Goal: Information Seeking & Learning: Learn about a topic

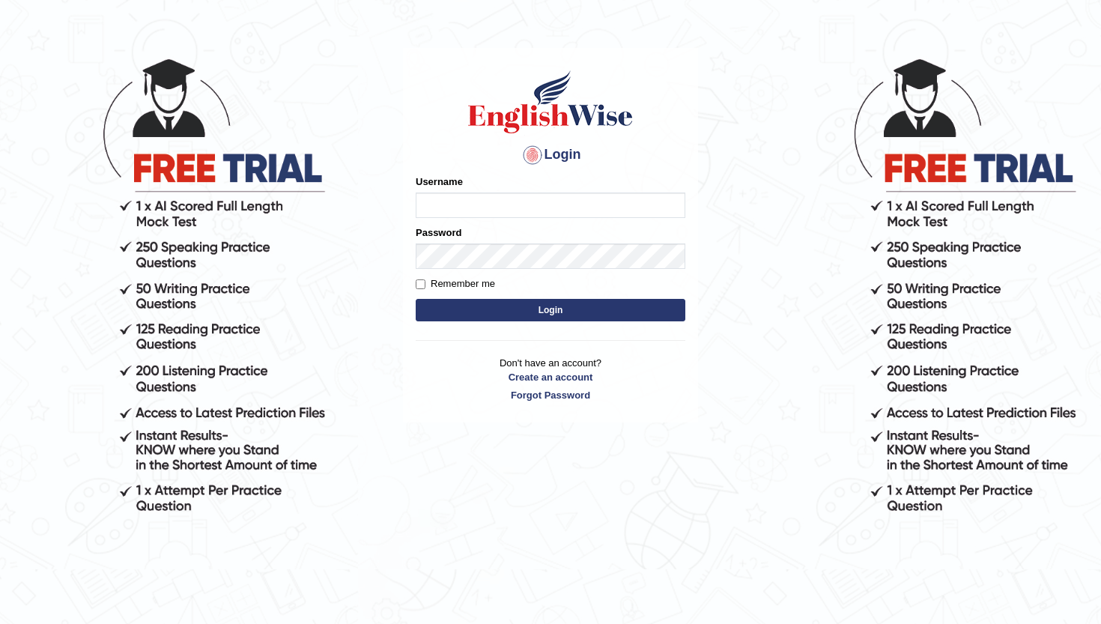
type input "jennifer123"
click at [421, 281] on input "Remember me" at bounding box center [421, 284] width 10 height 10
checkbox input "true"
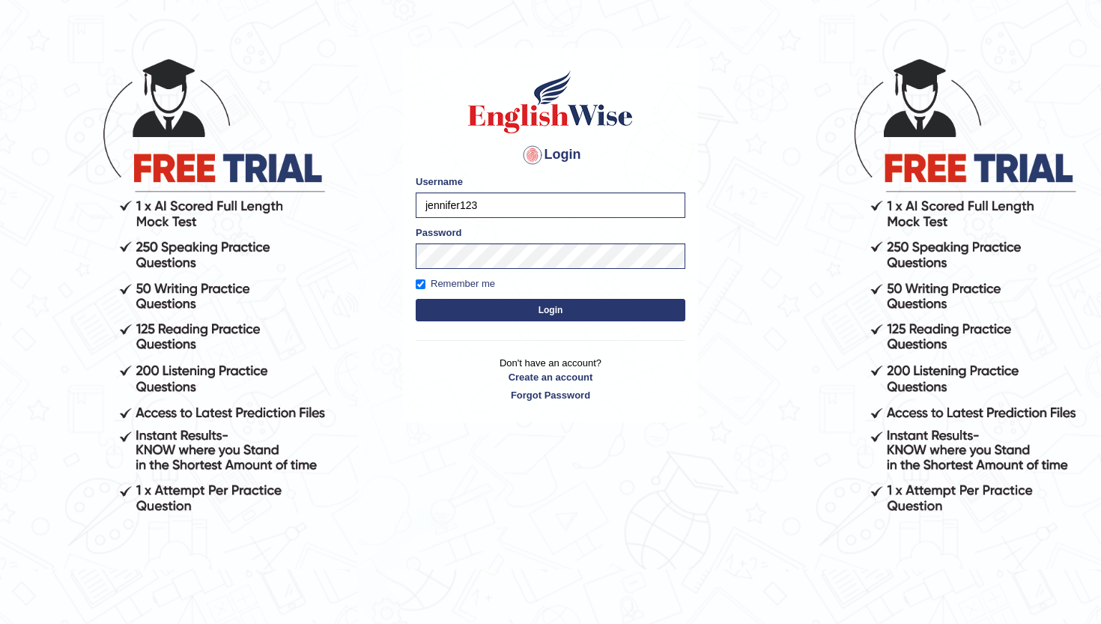
click at [468, 309] on button "Login" at bounding box center [551, 310] width 270 height 22
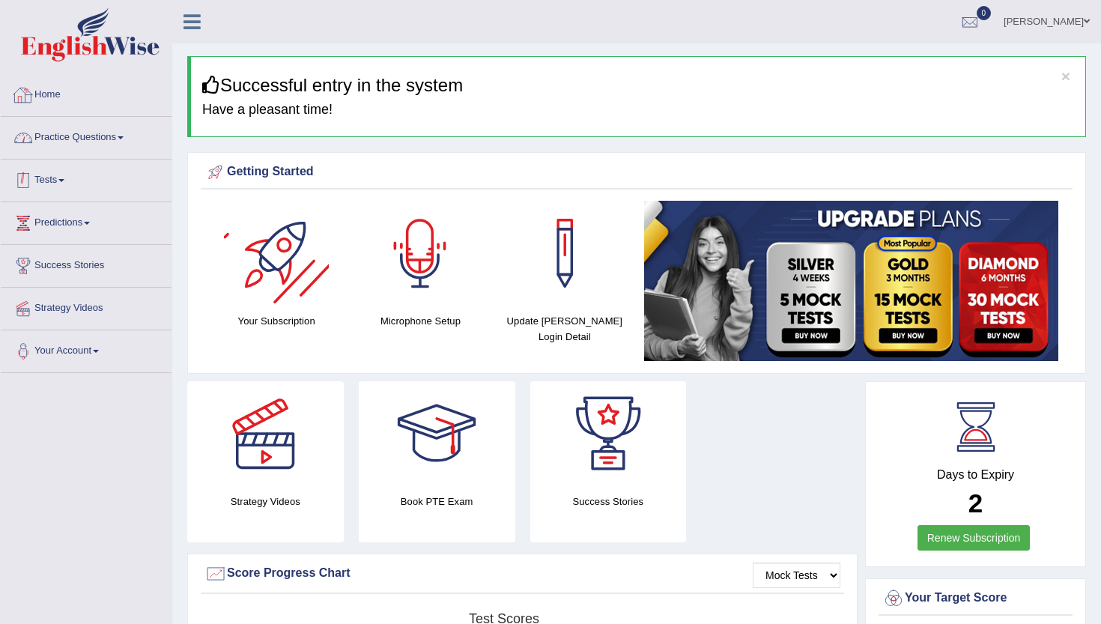
click at [50, 88] on link "Home" at bounding box center [86, 92] width 171 height 37
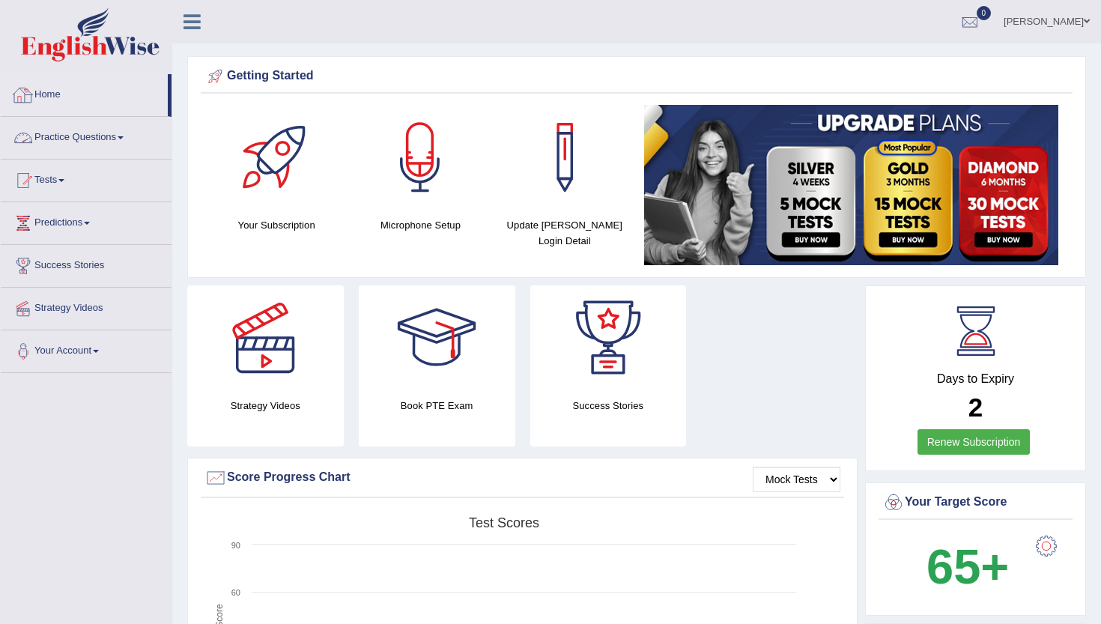
click at [77, 143] on link "Practice Questions" at bounding box center [86, 135] width 171 height 37
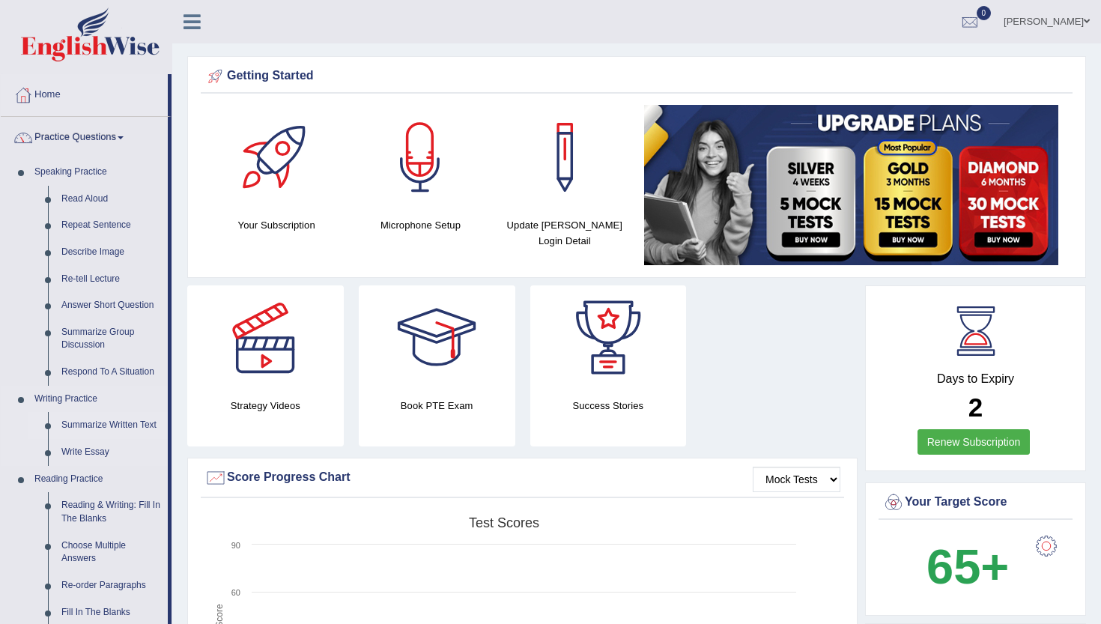
click at [87, 424] on link "Summarize Written Text" at bounding box center [111, 425] width 113 height 27
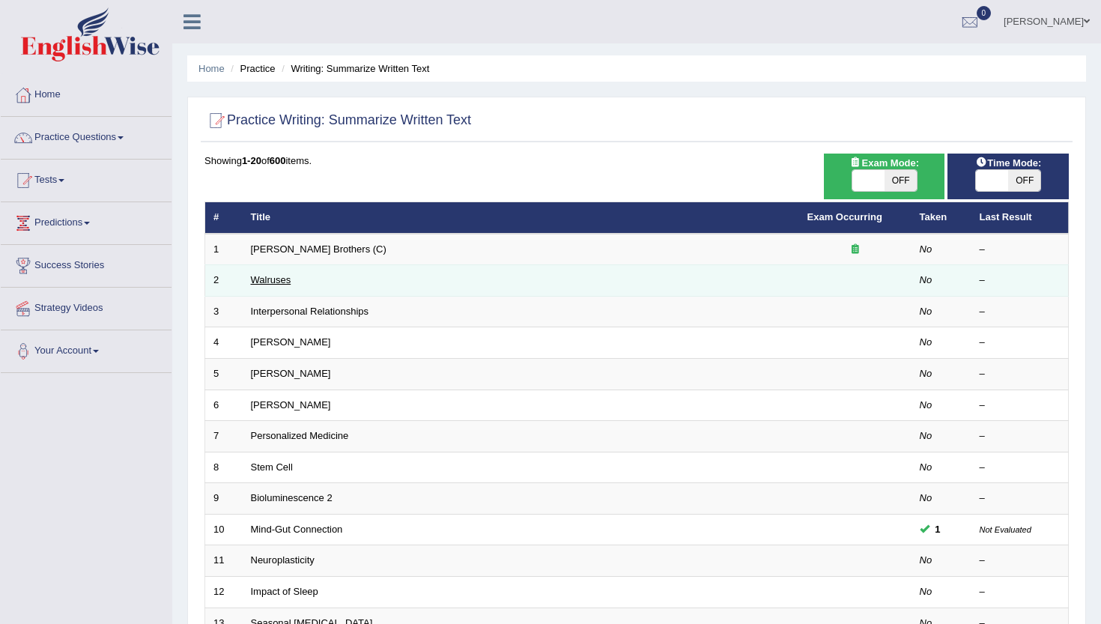
click at [267, 282] on link "Walruses" at bounding box center [271, 279] width 40 height 11
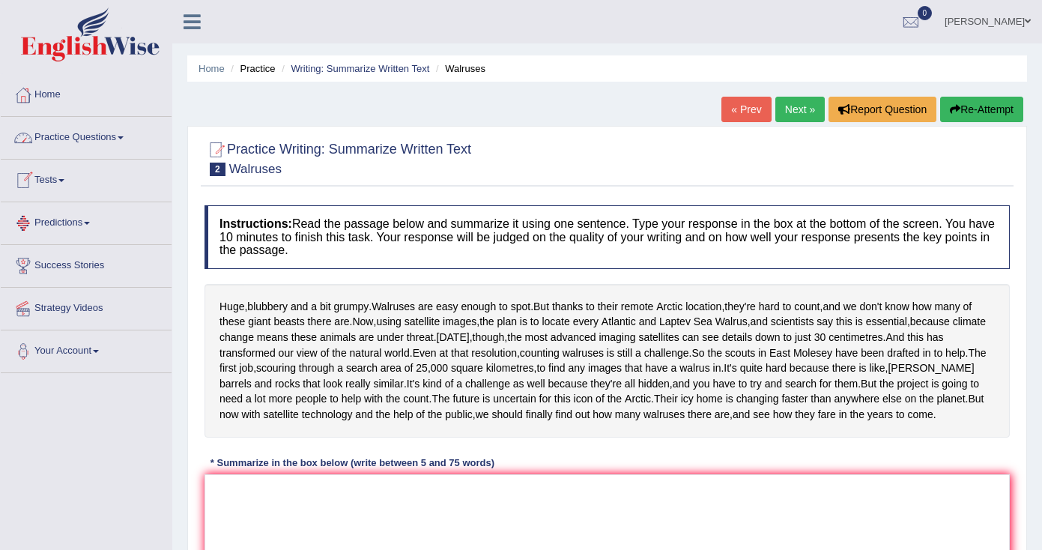
click at [62, 141] on link "Practice Questions" at bounding box center [86, 135] width 171 height 37
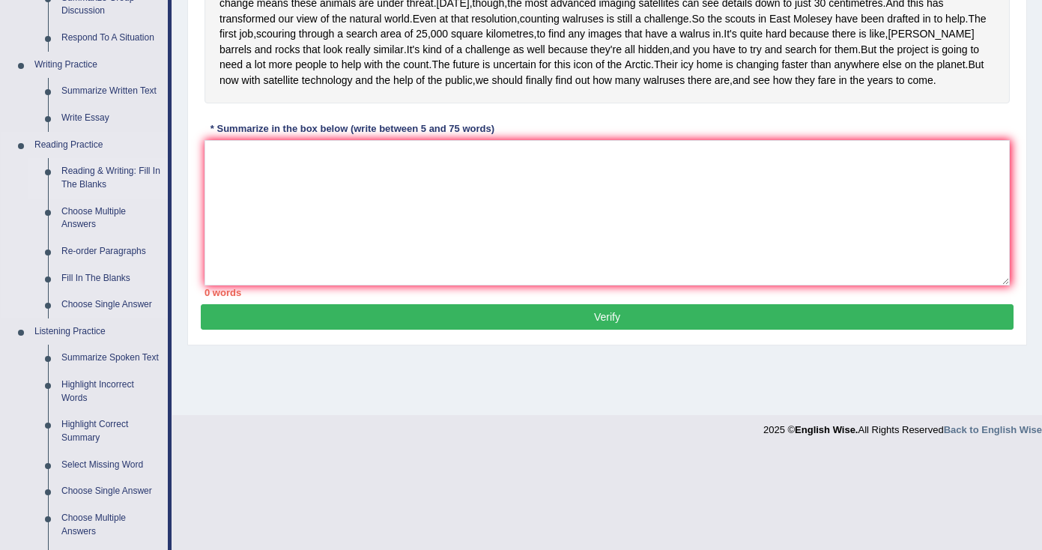
scroll to position [338, 0]
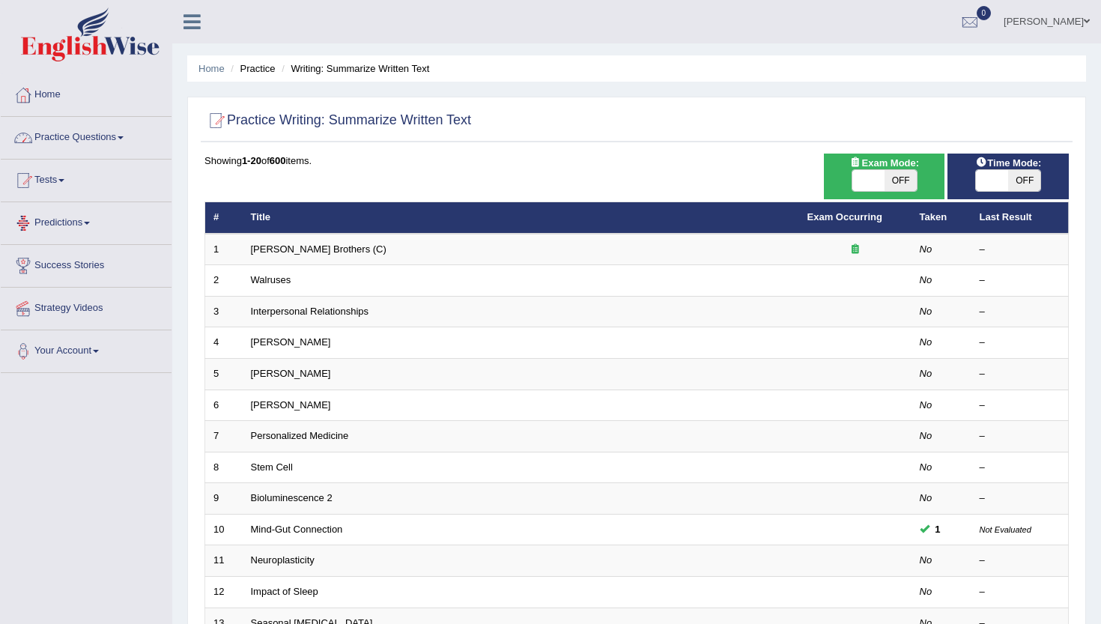
click at [61, 142] on link "Practice Questions" at bounding box center [86, 135] width 171 height 37
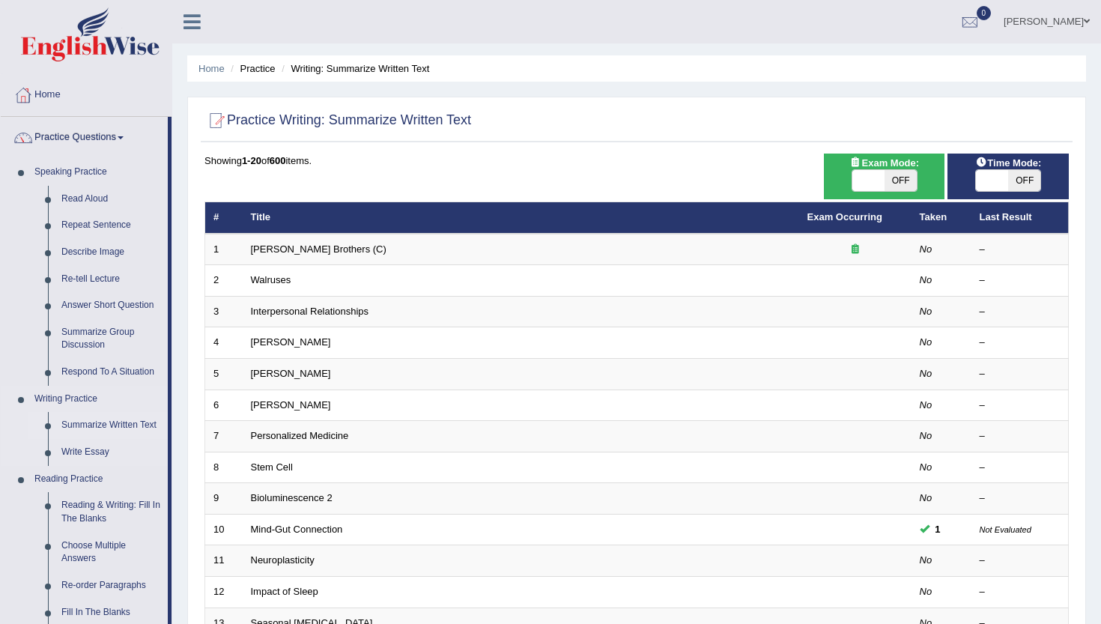
click at [79, 433] on link "Summarize Written Text" at bounding box center [111, 425] width 113 height 27
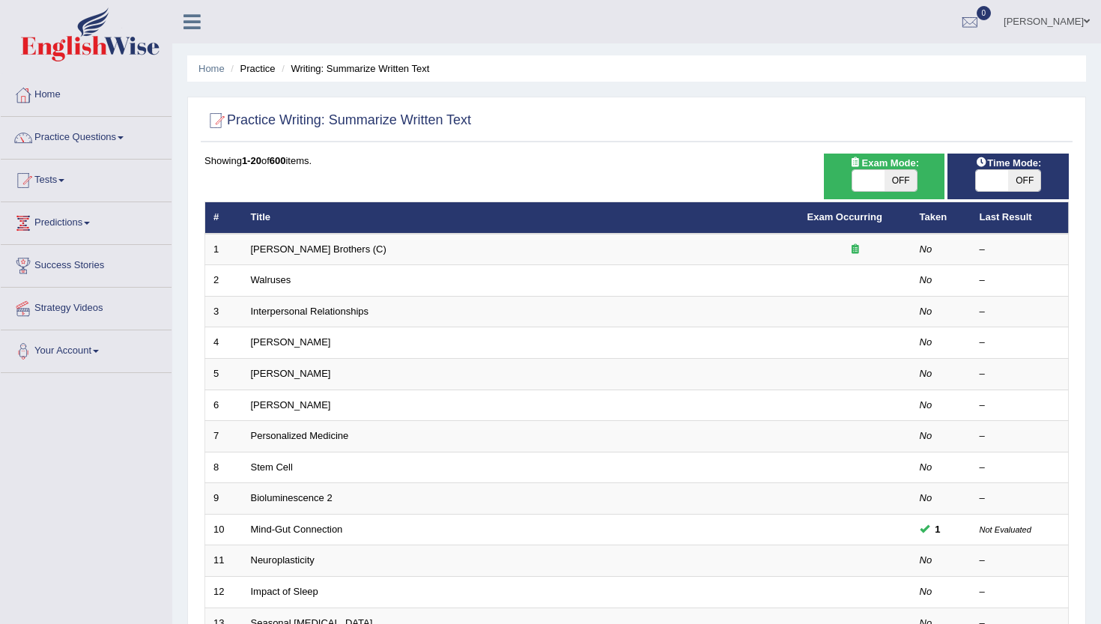
click at [72, 145] on link "Practice Questions" at bounding box center [86, 135] width 171 height 37
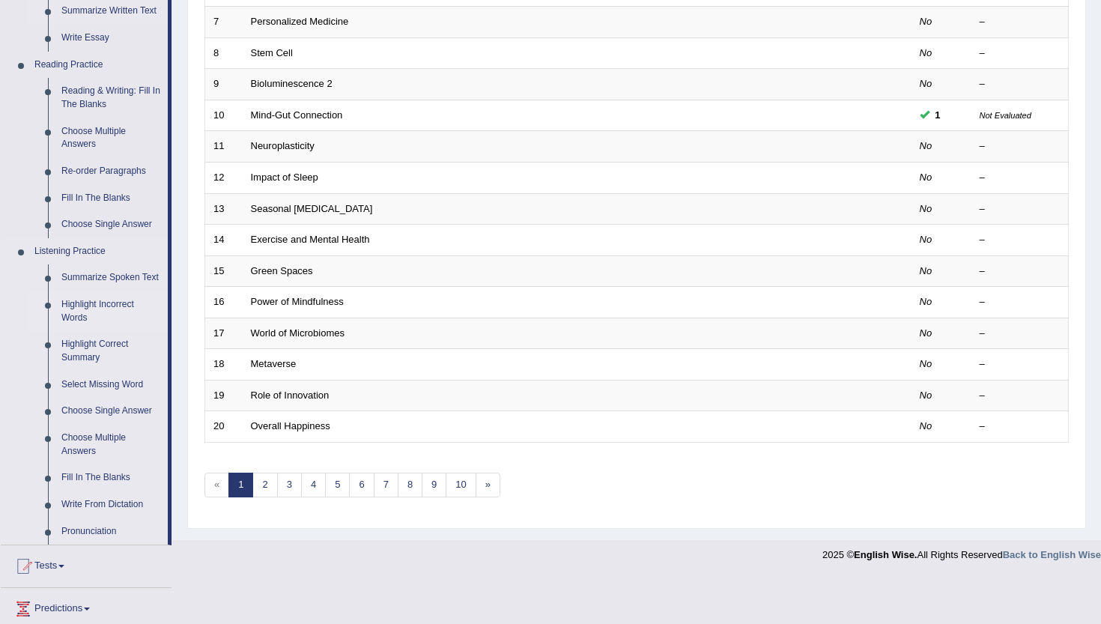
scroll to position [424, 0]
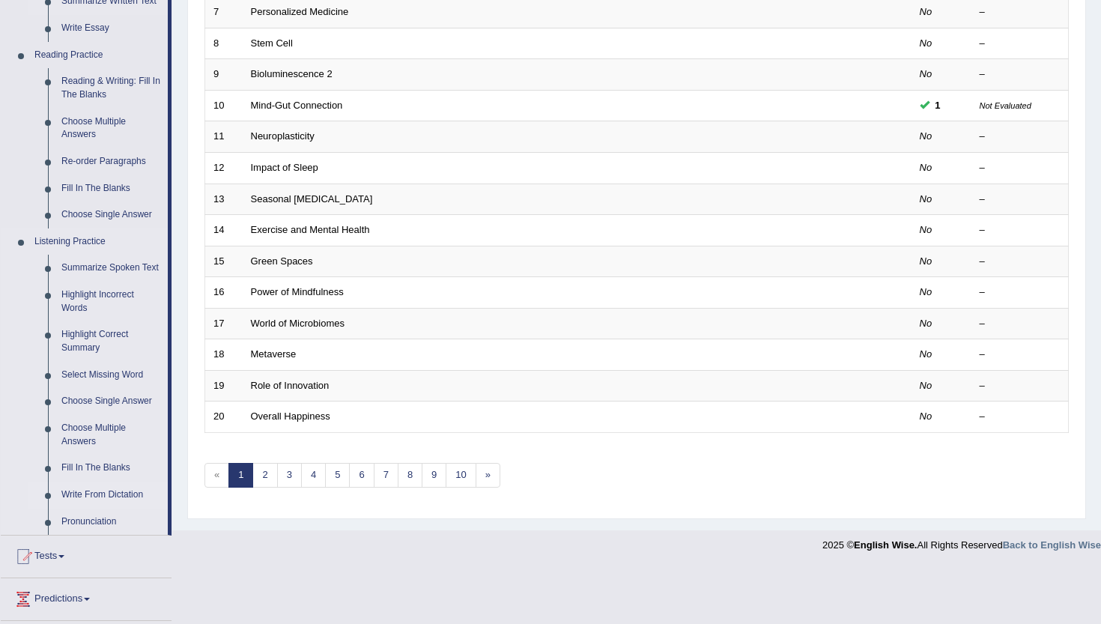
click at [76, 509] on link "Write From Dictation" at bounding box center [111, 495] width 113 height 27
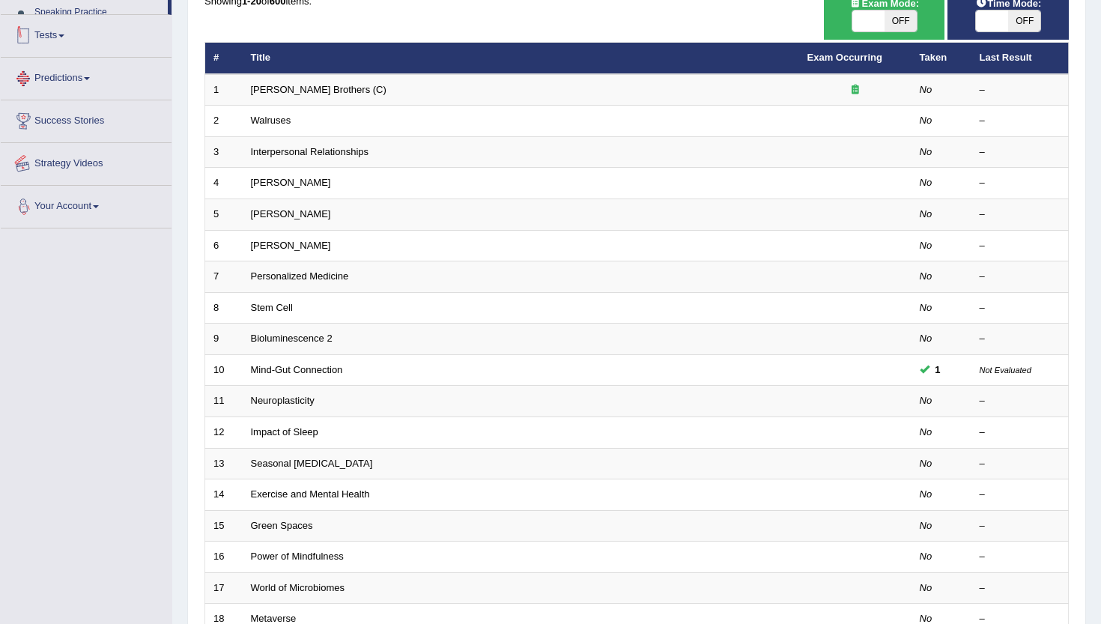
scroll to position [218, 0]
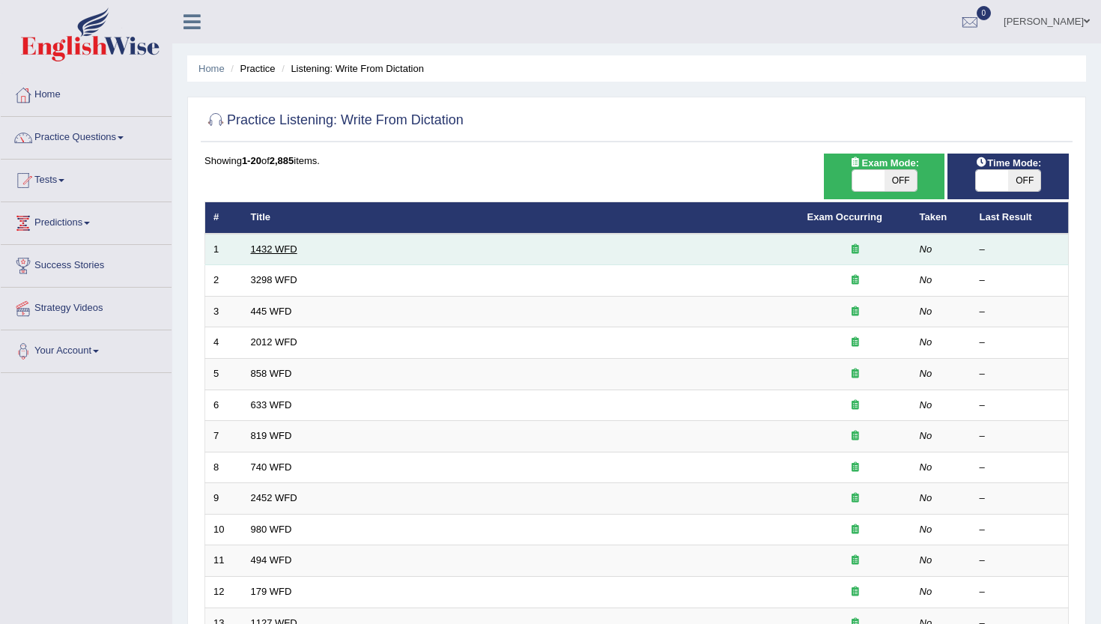
click at [282, 247] on link "1432 WFD" at bounding box center [274, 249] width 46 height 11
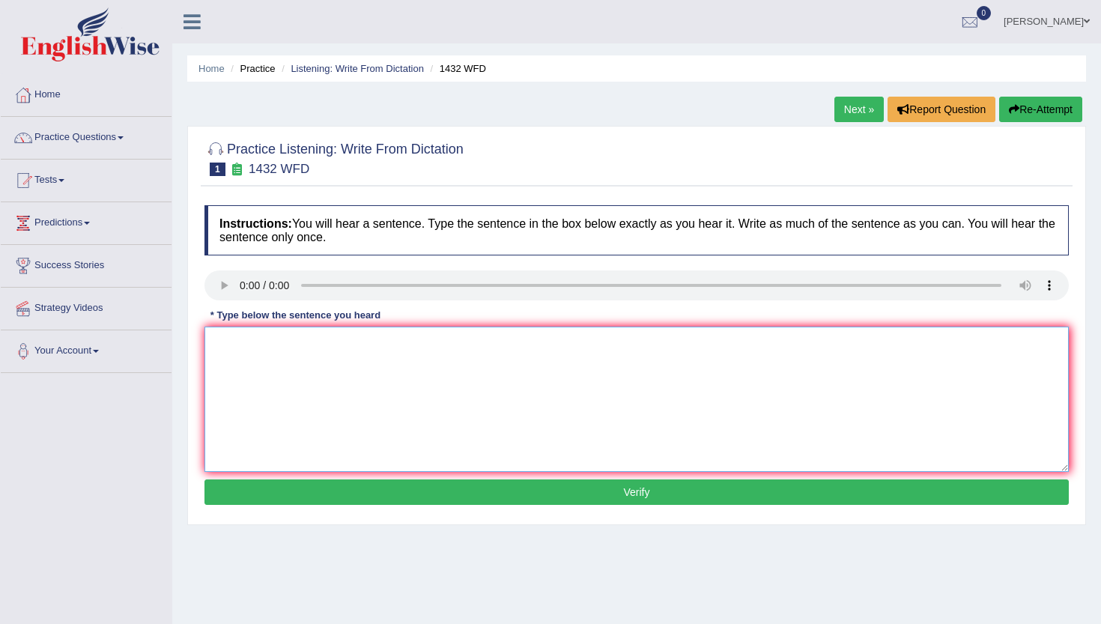
click at [230, 357] on textarea at bounding box center [637, 399] width 865 height 145
click at [223, 339] on textarea "more physical activity is more physical to your health" at bounding box center [637, 399] width 865 height 145
type textarea "More physical activity is more physical to your health"
click at [497, 490] on button "Verify" at bounding box center [637, 492] width 865 height 25
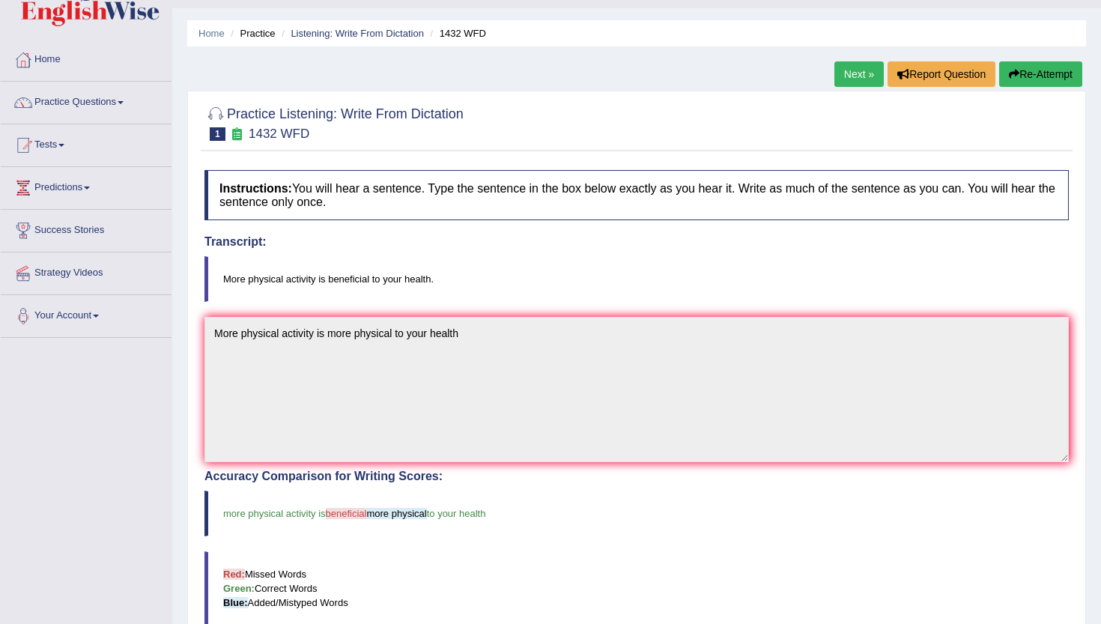
scroll to position [26, 0]
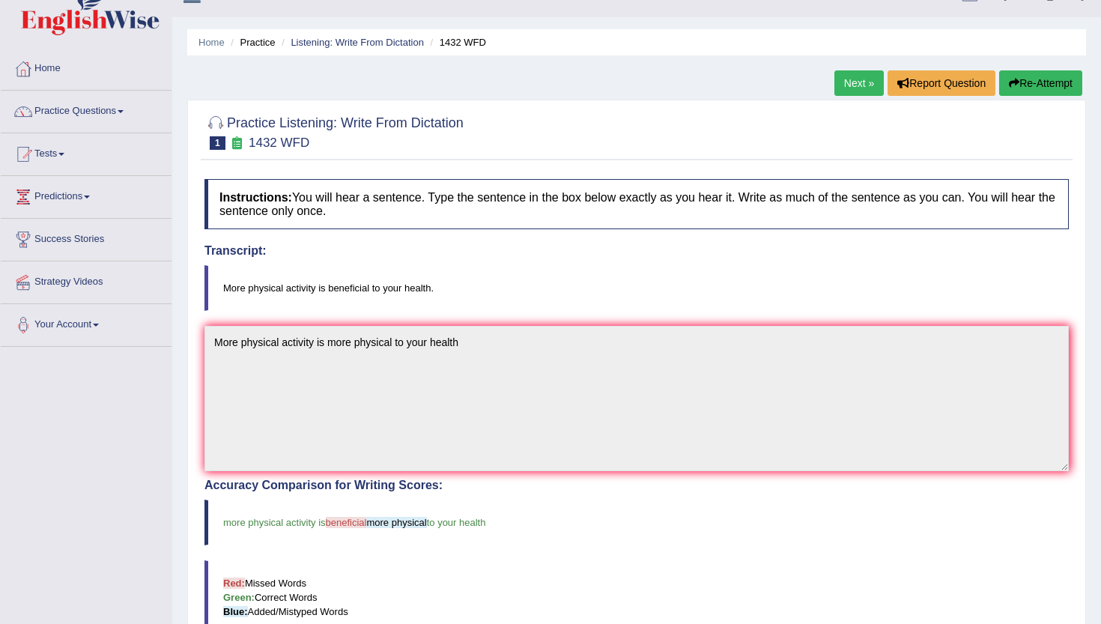
click at [850, 82] on link "Next »" at bounding box center [859, 82] width 49 height 25
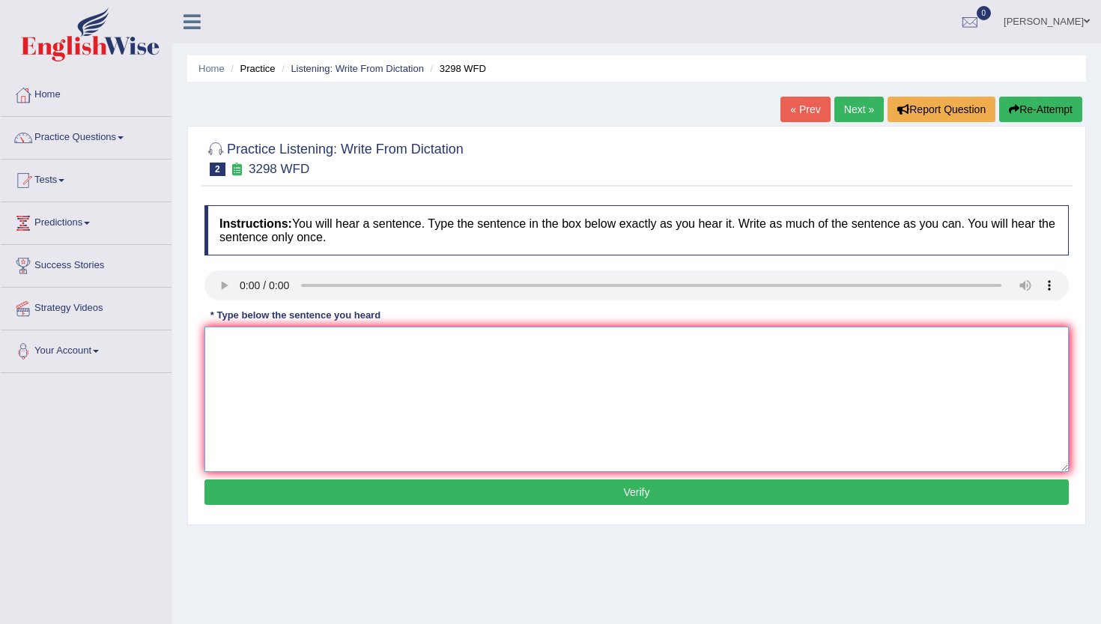
click at [285, 409] on textarea at bounding box center [637, 399] width 865 height 145
click at [260, 393] on textarea at bounding box center [637, 399] width 865 height 145
click at [396, 346] on textarea "Animal behaviour is more disguitingnal than human" at bounding box center [637, 399] width 865 height 145
click at [466, 345] on textarea "Animal behaviour is more disguitingnal than human" at bounding box center [637, 399] width 865 height 145
type textarea "Animal behaviour is more disguitingnal than human."
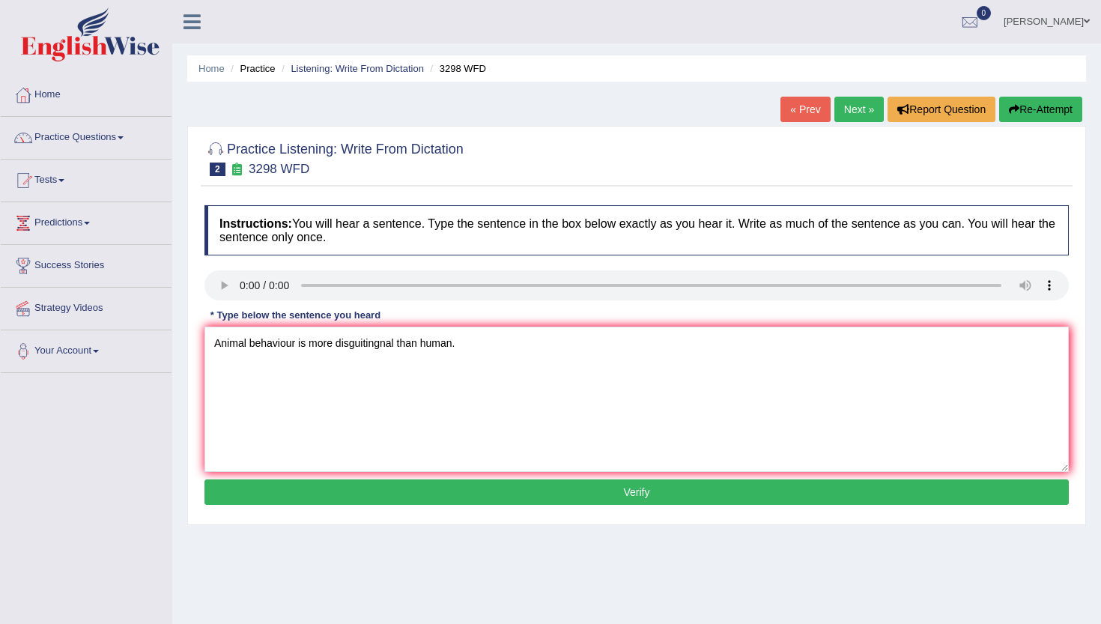
click at [420, 491] on button "Verify" at bounding box center [637, 492] width 865 height 25
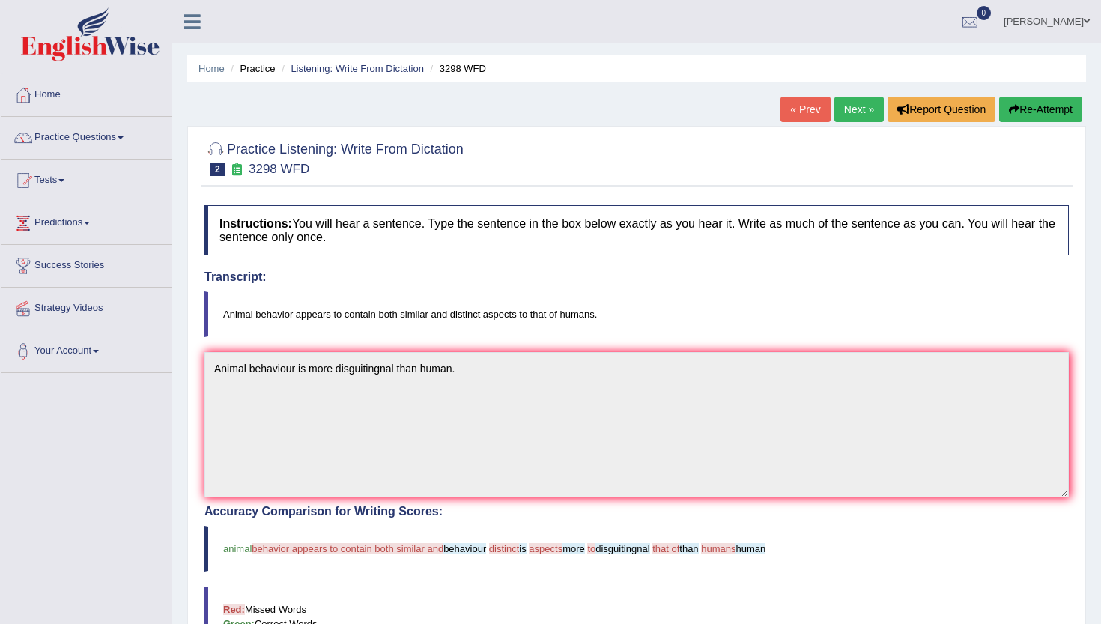
click at [838, 115] on link "Next »" at bounding box center [859, 109] width 49 height 25
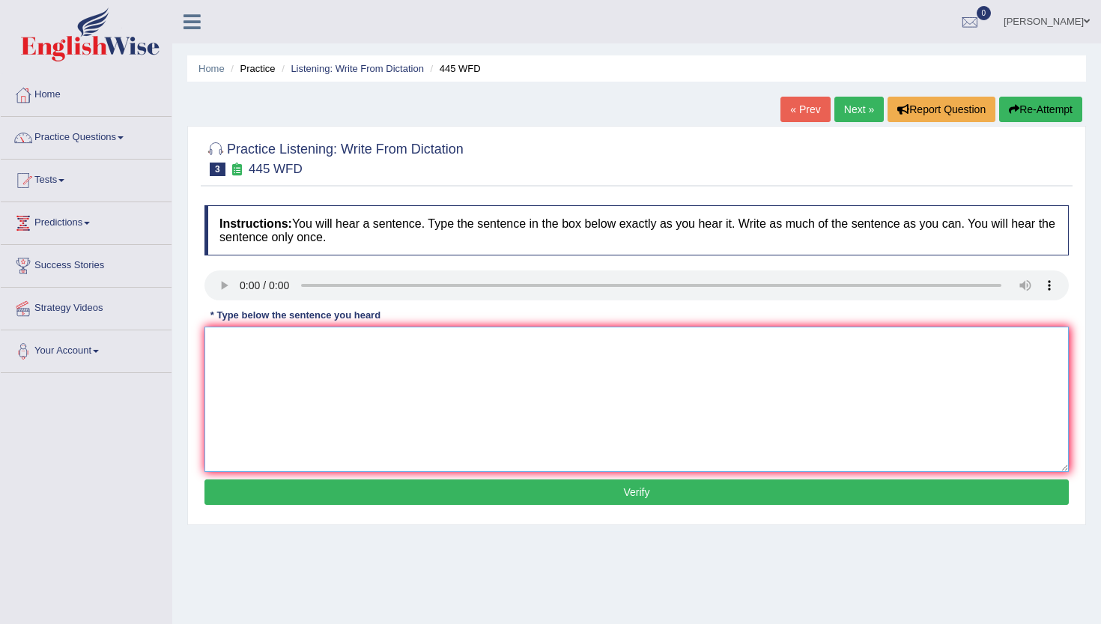
click at [241, 363] on textarea at bounding box center [637, 399] width 865 height 145
click at [250, 346] on textarea at bounding box center [637, 399] width 865 height 145
click at [339, 342] on textarea "The american astrounomer they are trying to land in the space ship on mars." at bounding box center [637, 399] width 865 height 145
type textarea "The american astrounomers they are trying to land in the space ship on mars."
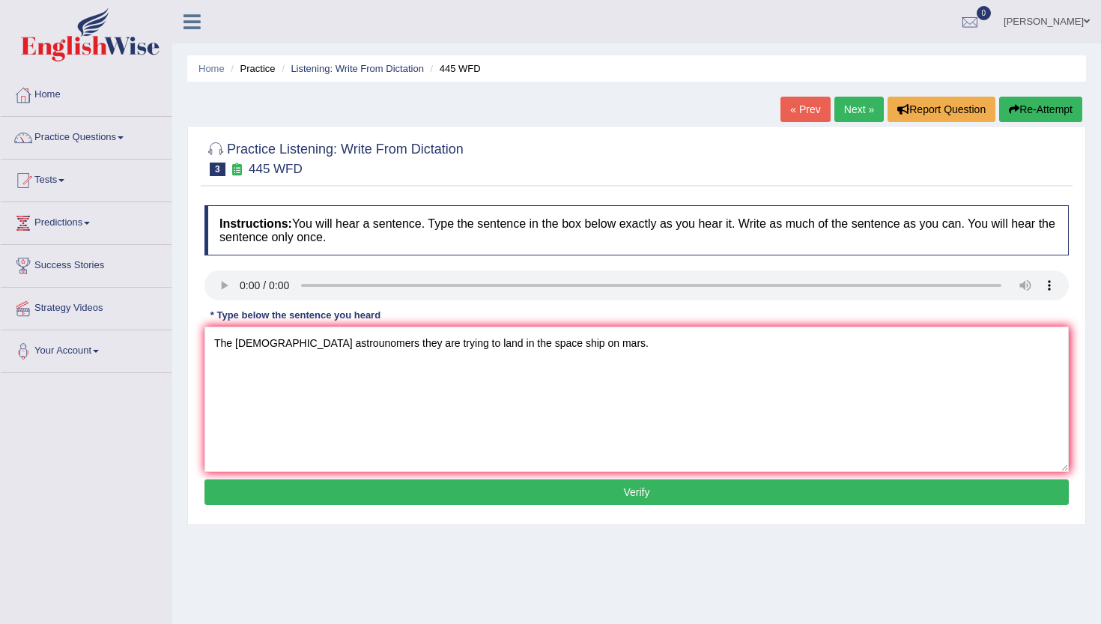
click at [367, 497] on button "Verify" at bounding box center [637, 492] width 865 height 25
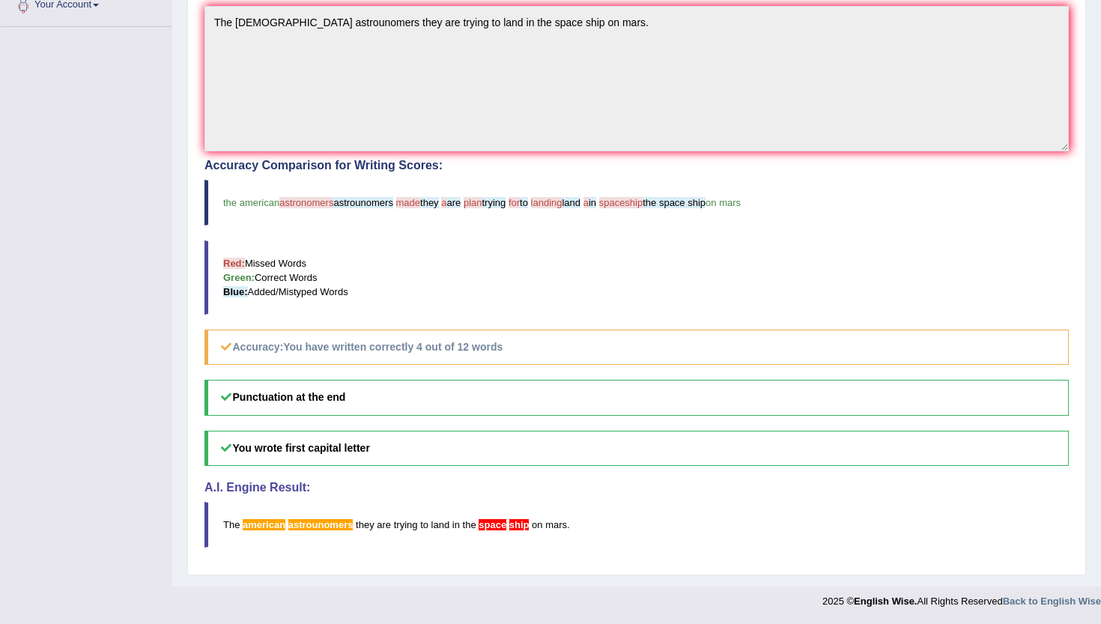
scroll to position [337, 0]
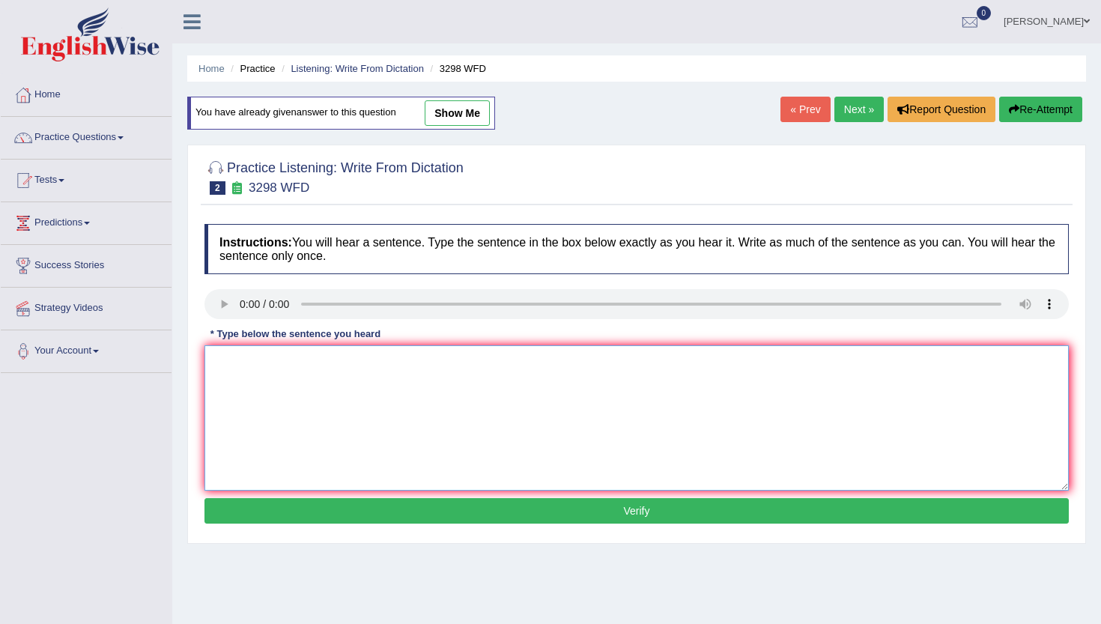
click at [235, 400] on textarea at bounding box center [637, 417] width 865 height 145
type textarea "n"
type textarea "Animal behaviour is attempt to aspects with us humans."
click at [267, 513] on button "Verify" at bounding box center [637, 510] width 865 height 25
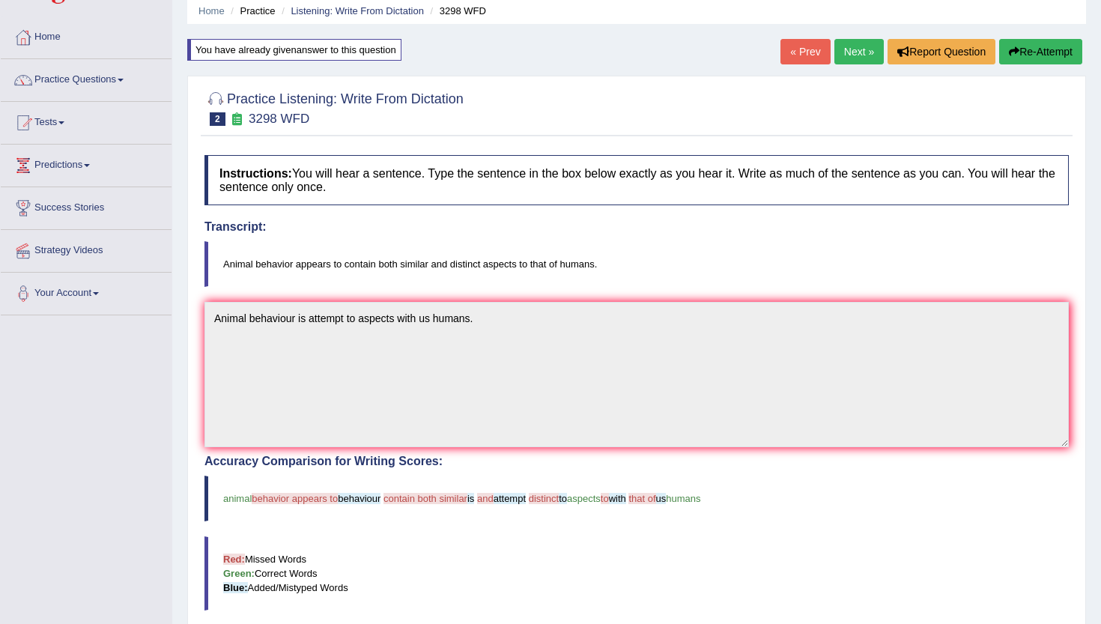
scroll to position [51, 0]
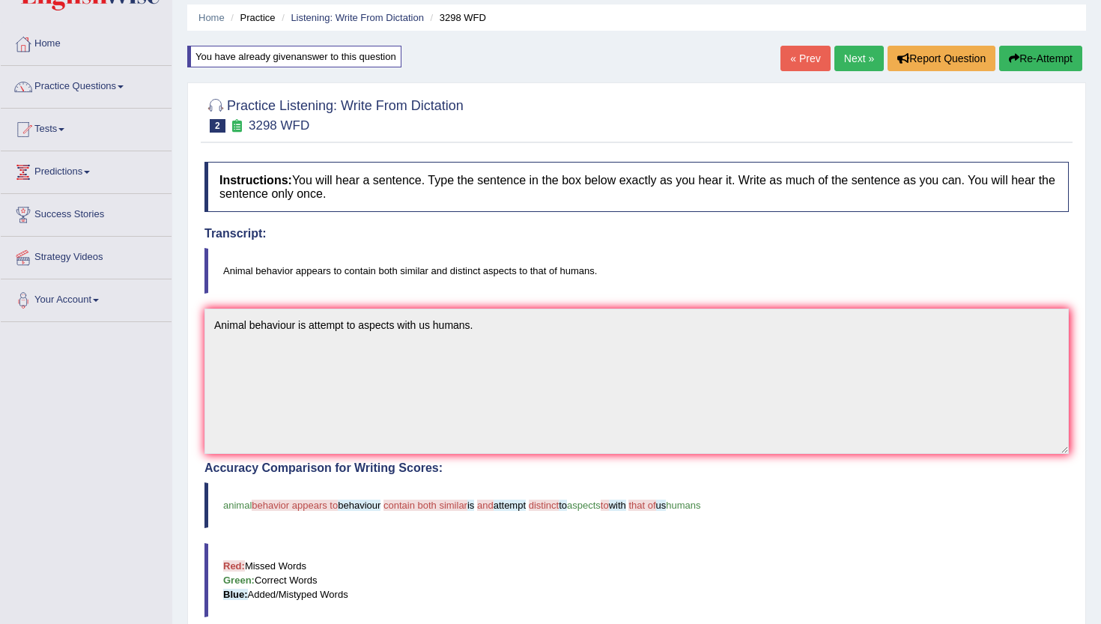
click at [852, 58] on link "Next »" at bounding box center [859, 58] width 49 height 25
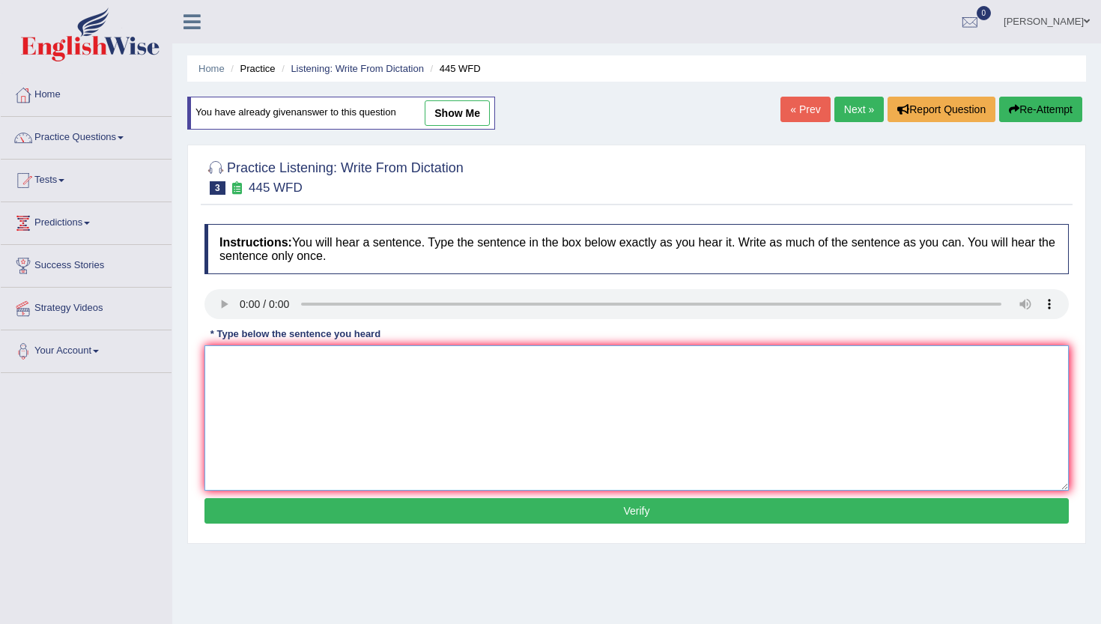
click at [378, 449] on textarea at bounding box center [637, 417] width 865 height 145
click at [247, 373] on textarea at bounding box center [637, 417] width 865 height 145
type textarea "The american astronomers made a plan from landing in mars."
click at [279, 506] on button "Verify" at bounding box center [637, 510] width 865 height 25
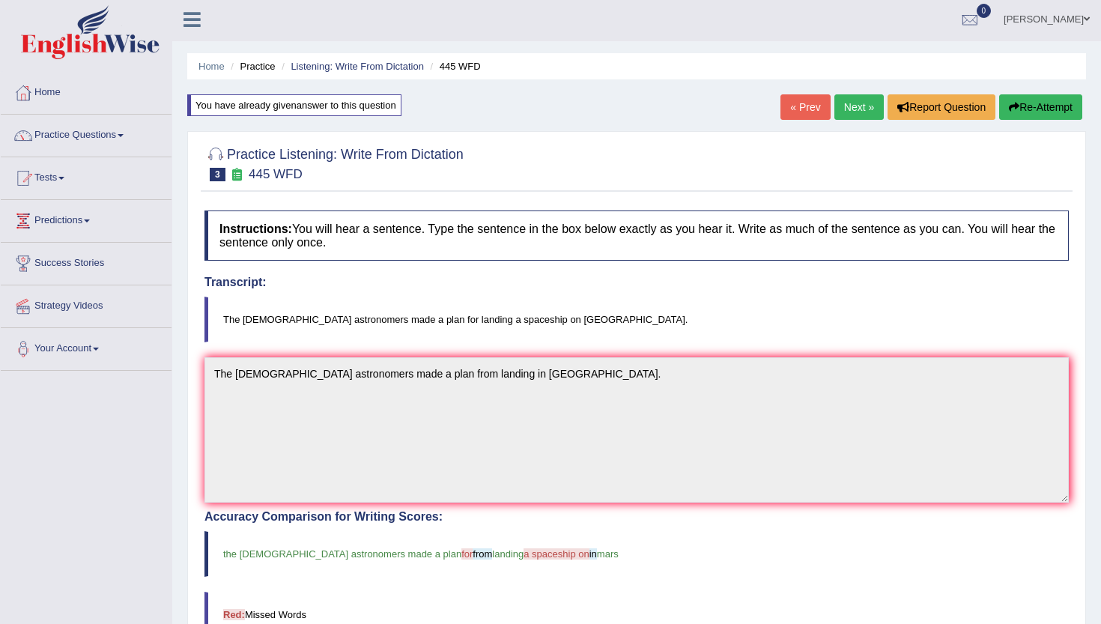
scroll to position [1, 0]
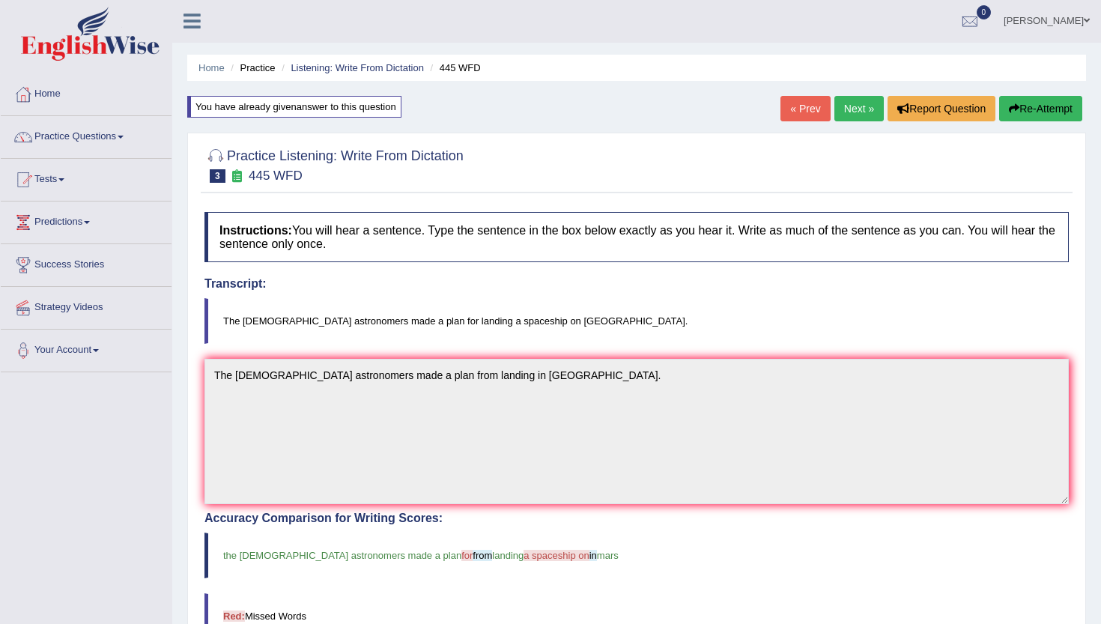
click at [847, 118] on link "Next »" at bounding box center [859, 108] width 49 height 25
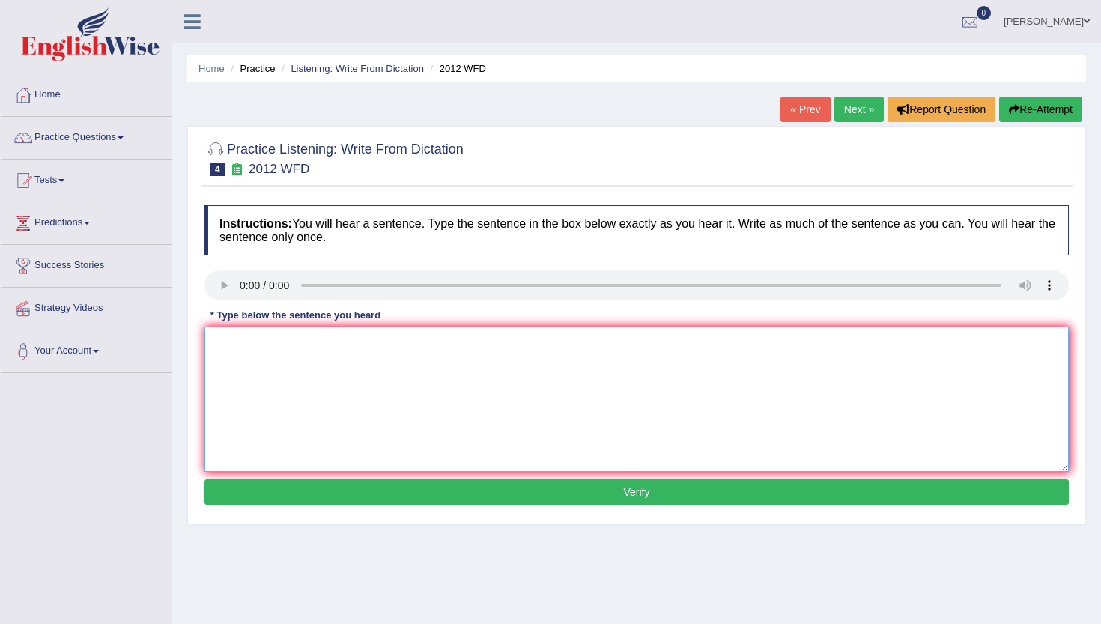
click at [237, 344] on textarea at bounding box center [637, 399] width 865 height 145
type textarea "There is a great deal to debate into this topic."
click at [238, 489] on button "Verify" at bounding box center [637, 492] width 865 height 25
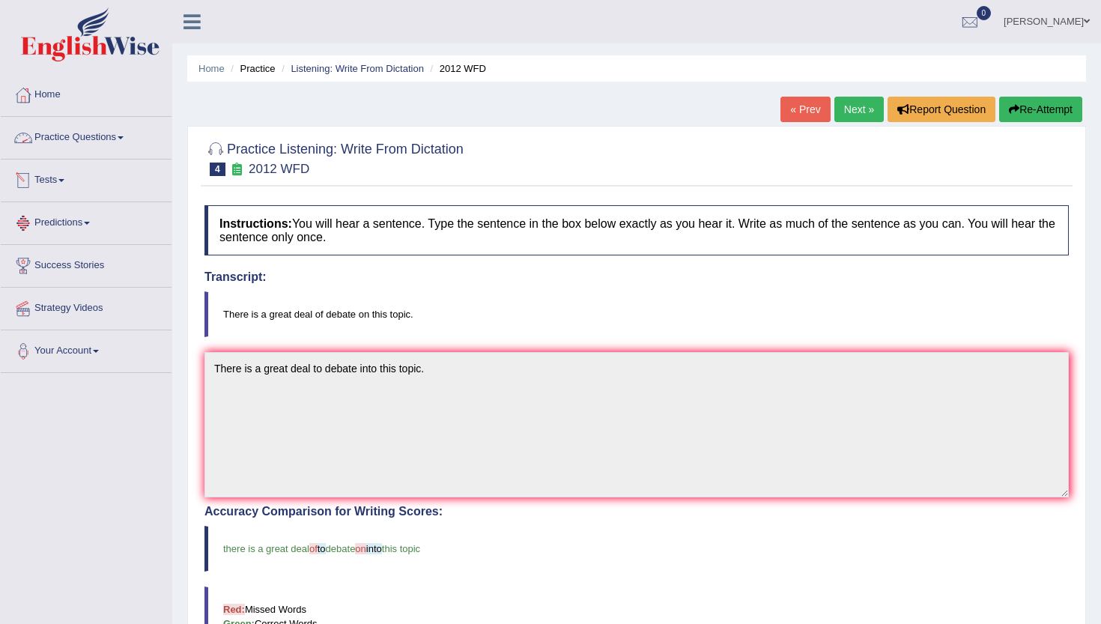
click at [70, 139] on link "Practice Questions" at bounding box center [86, 135] width 171 height 37
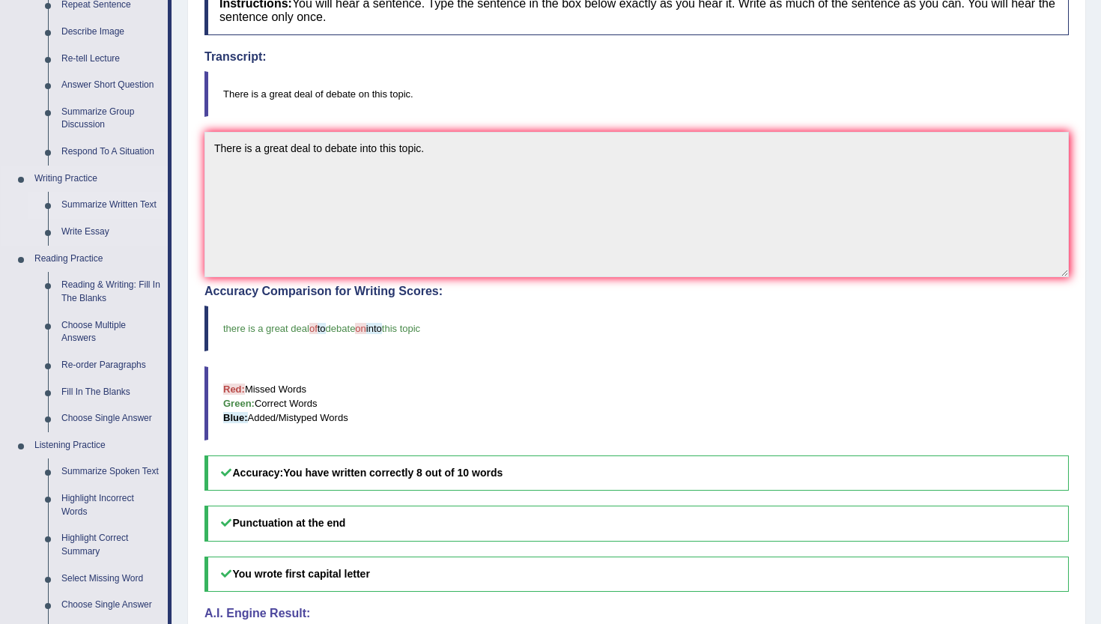
scroll to position [221, 0]
click at [93, 387] on link "Fill In The Blanks" at bounding box center [111, 391] width 113 height 27
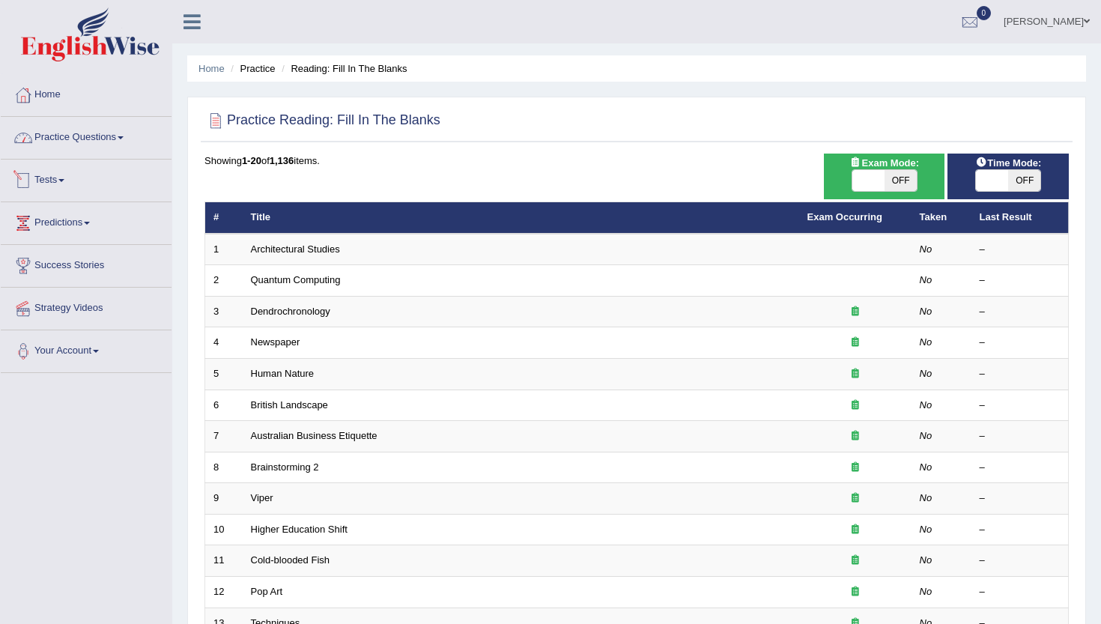
click at [109, 145] on link "Practice Questions" at bounding box center [86, 135] width 171 height 37
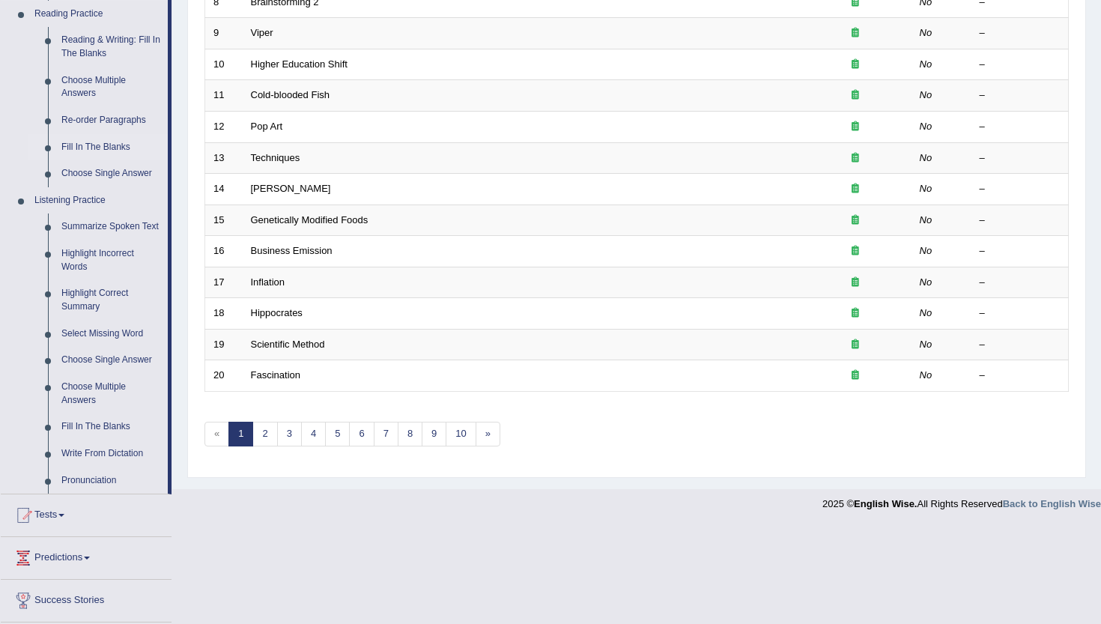
scroll to position [527, 0]
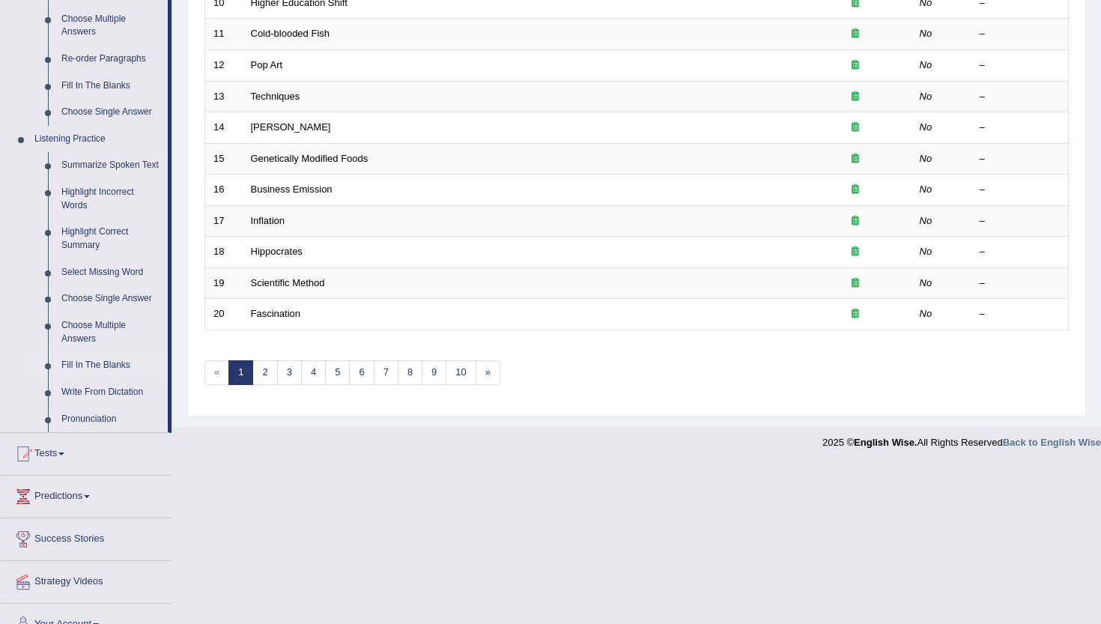
click at [84, 379] on link "Fill In The Blanks" at bounding box center [111, 365] width 113 height 27
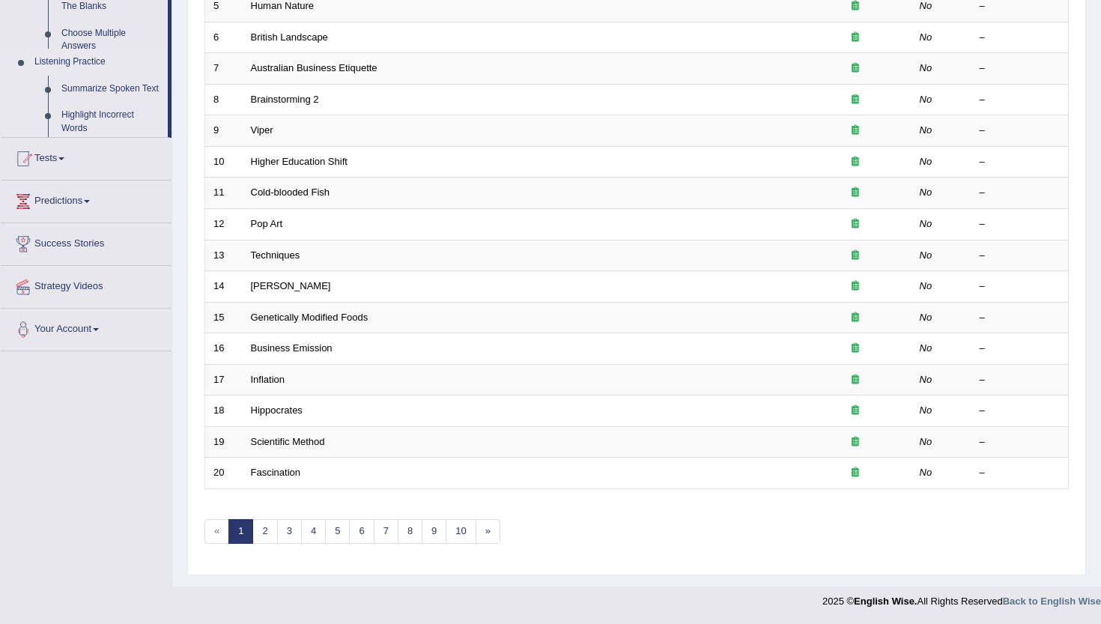
scroll to position [168, 0]
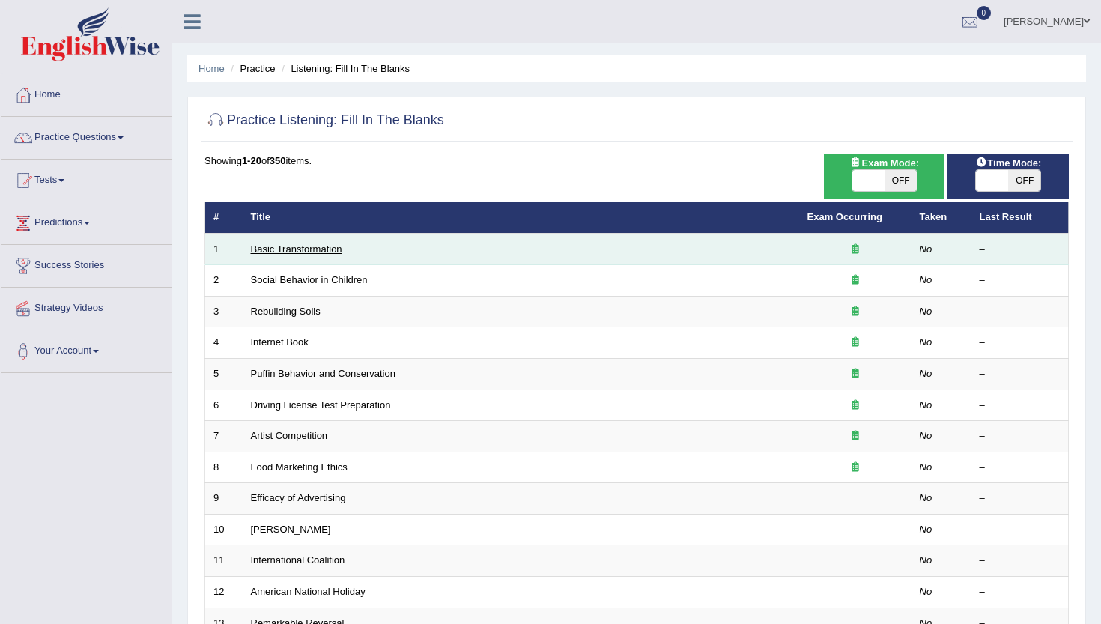
click at [300, 252] on link "Basic Transformation" at bounding box center [296, 249] width 91 height 11
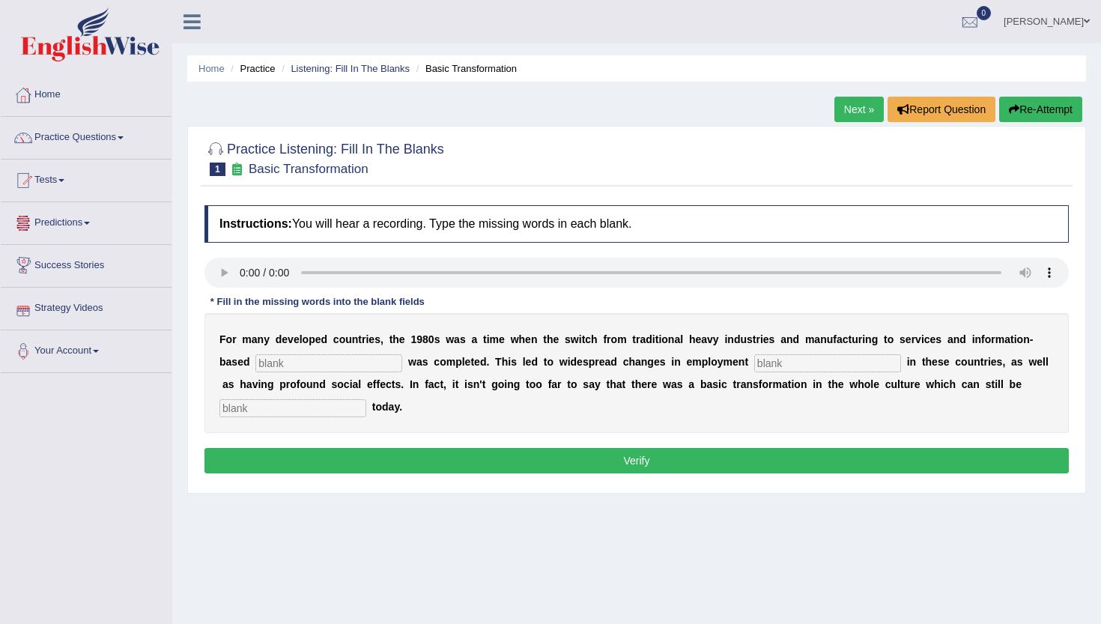
click at [291, 364] on input "text" at bounding box center [328, 363] width 147 height 18
type input "information"
click at [793, 366] on input "text" at bounding box center [828, 363] width 147 height 18
type input "patterns"
click at [296, 404] on input "text" at bounding box center [293, 408] width 147 height 18
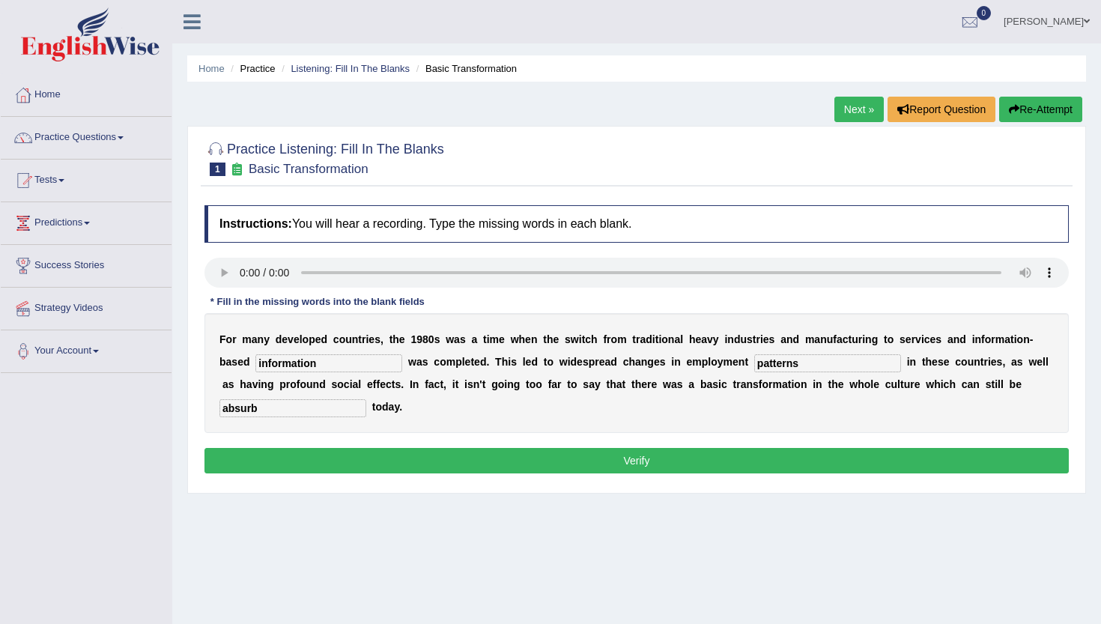
type input "absurb"
click at [327, 465] on button "Verify" at bounding box center [637, 460] width 865 height 25
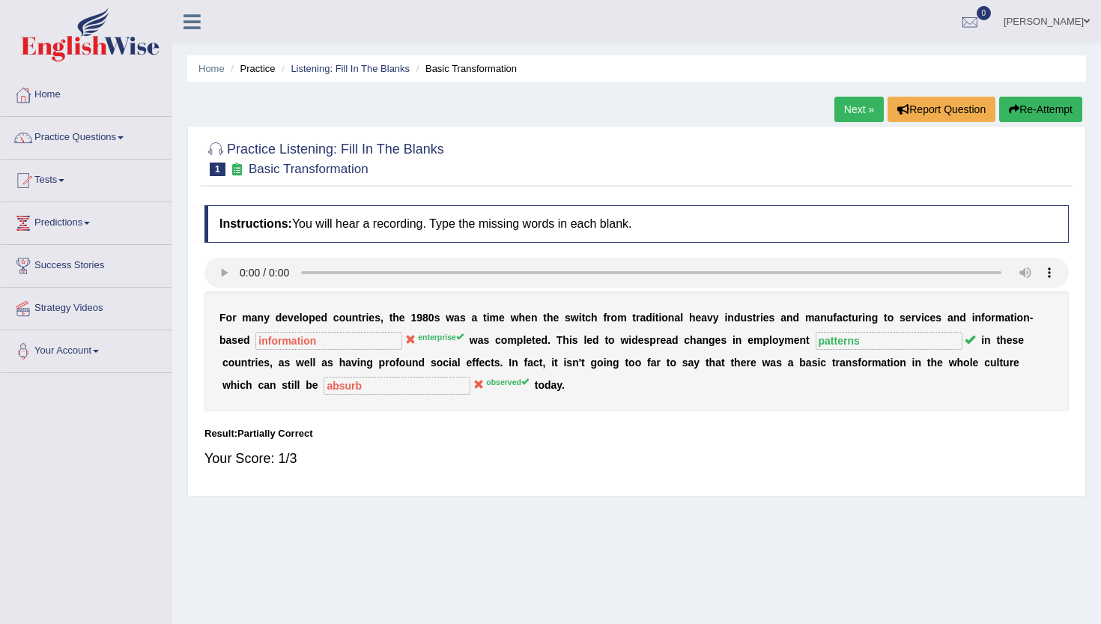
click at [836, 112] on link "Next »" at bounding box center [859, 109] width 49 height 25
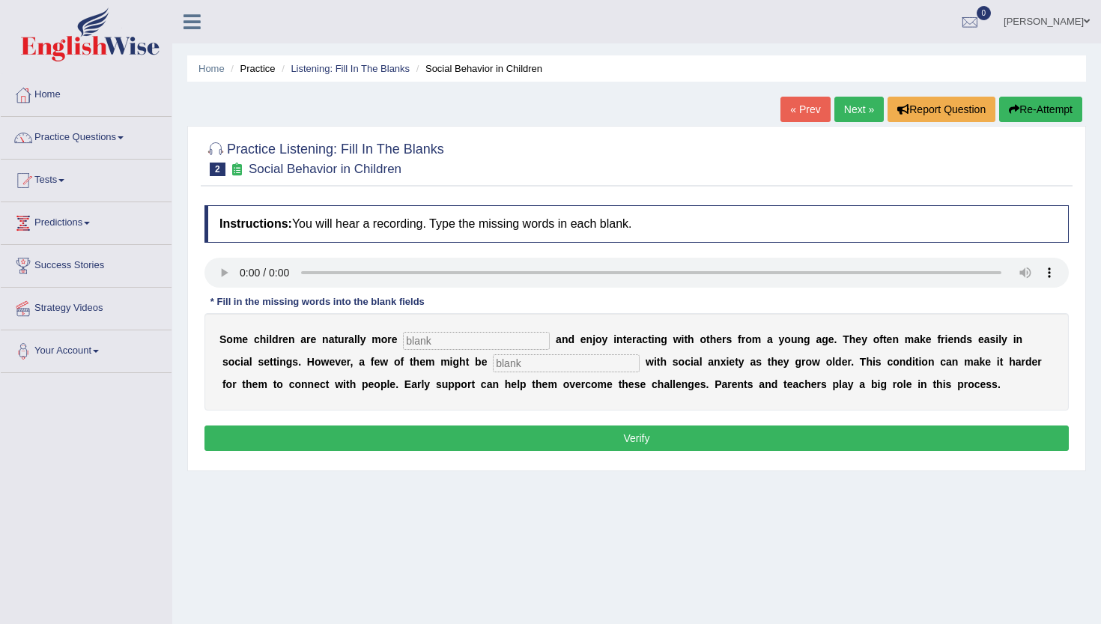
click at [434, 348] on input "text" at bounding box center [476, 341] width 147 height 18
click at [429, 353] on div "S o m e c h i l d r e n a r e n a t u r a l l y m o r e a n d e n j o y i n t e…" at bounding box center [637, 361] width 865 height 97
click at [428, 351] on div "S o m e c h i l d r e n a r e n a t u r a l l y m o r e a n d e n j o y i n t e…" at bounding box center [637, 361] width 865 height 97
click at [427, 344] on input "text" at bounding box center [476, 341] width 147 height 18
type input "sociable"
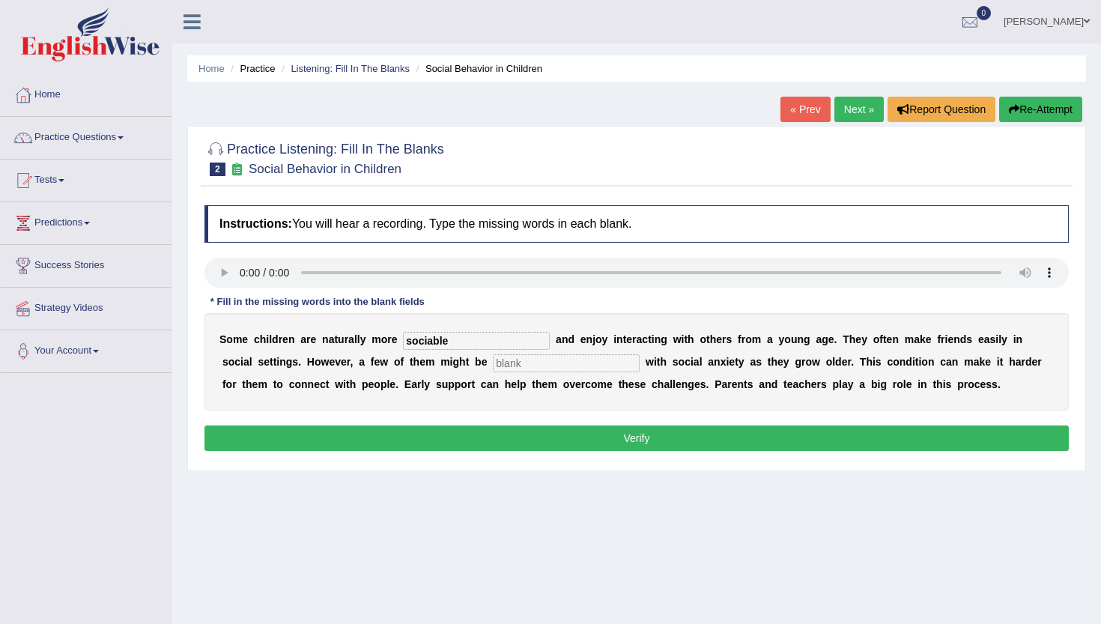
click at [523, 362] on input "text" at bounding box center [566, 363] width 147 height 18
type input "diagnosed"
click at [520, 427] on button "Verify" at bounding box center [637, 438] width 865 height 25
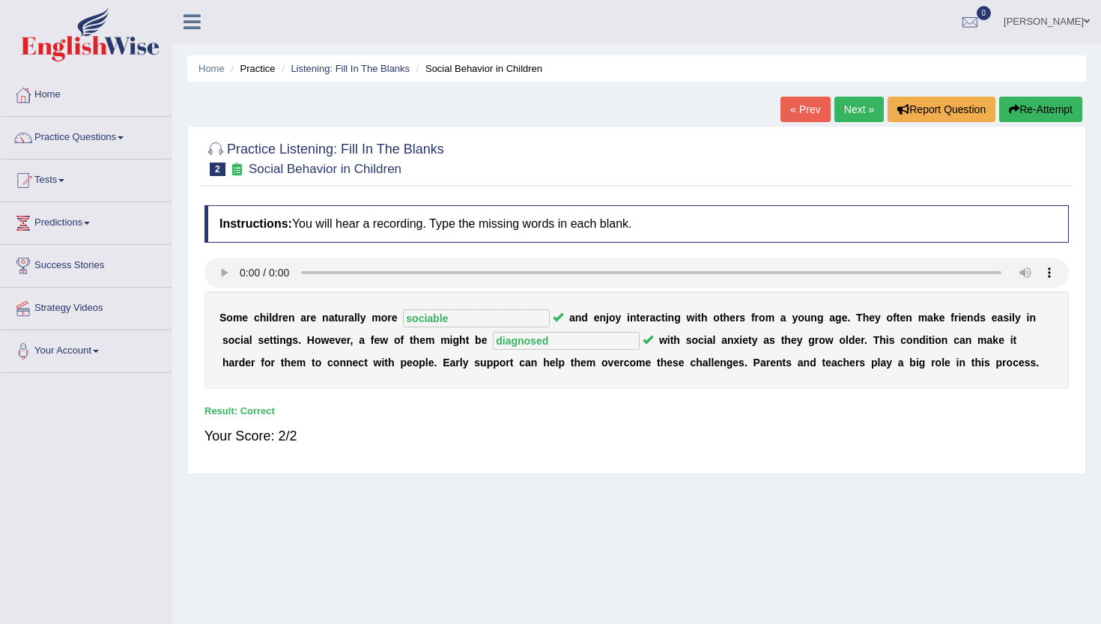
click at [849, 107] on link "Next »" at bounding box center [859, 109] width 49 height 25
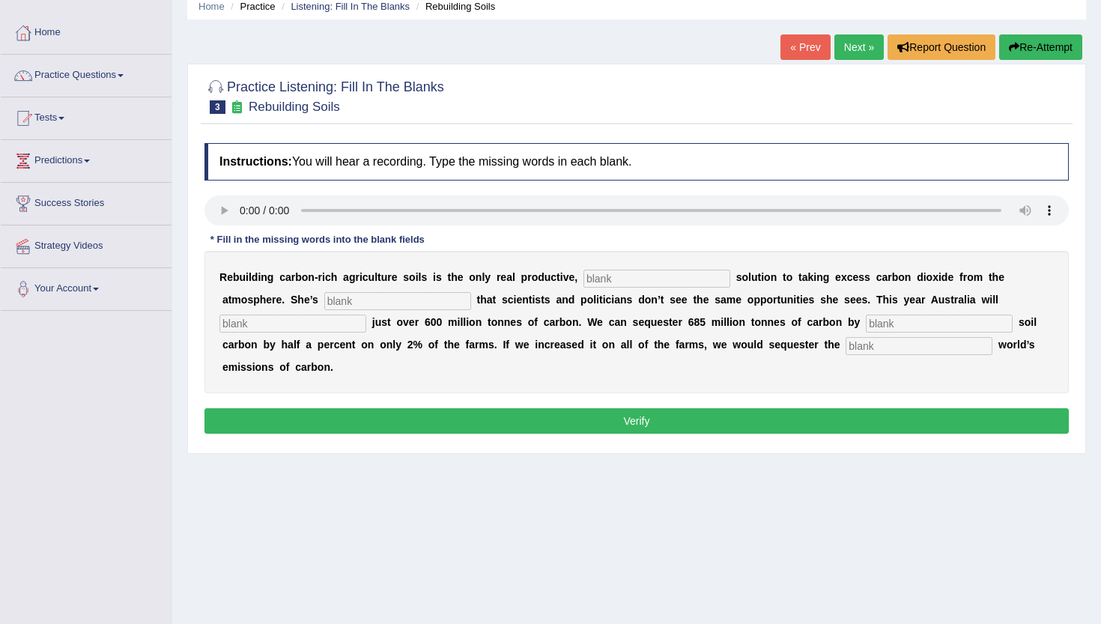
scroll to position [66, 0]
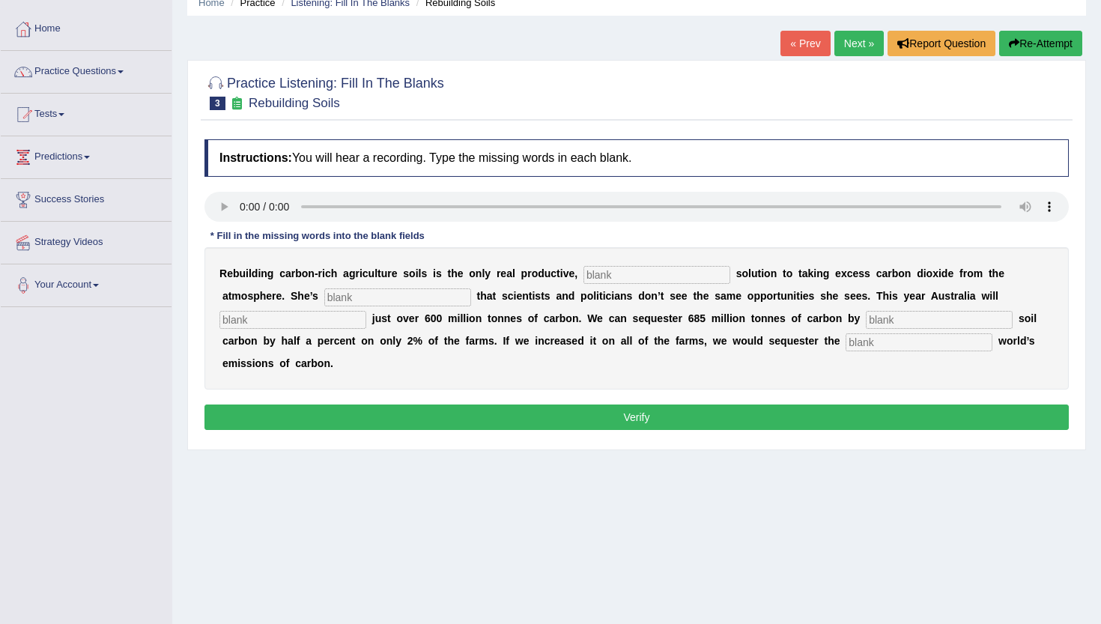
click at [604, 281] on input "text" at bounding box center [657, 275] width 147 height 18
type input "permanent"
click at [324, 294] on input "text" at bounding box center [397, 297] width 147 height 18
type input "frustrated"
click at [366, 311] on input "text" at bounding box center [293, 320] width 147 height 18
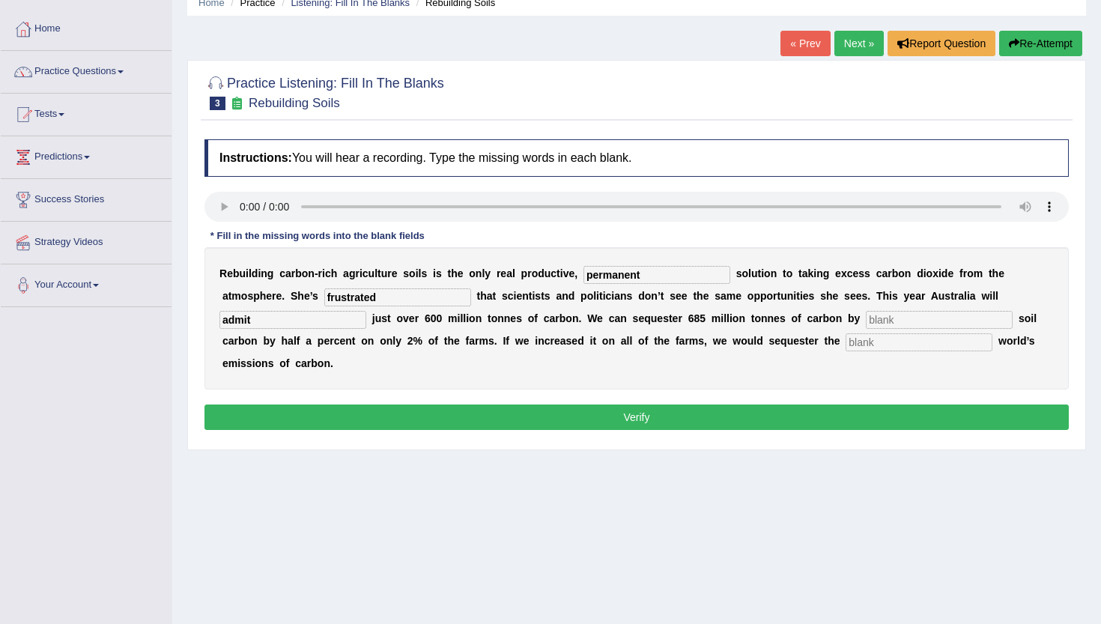
type input "admit"
click at [866, 319] on input "text" at bounding box center [939, 320] width 147 height 18
click at [799, 261] on div "R e b u i l d i n g c a r b o n - r i c h a g r i c u l t u r e s o i l s i s t…" at bounding box center [637, 318] width 865 height 142
click at [866, 315] on input "text" at bounding box center [939, 320] width 147 height 18
type input "ingressing"
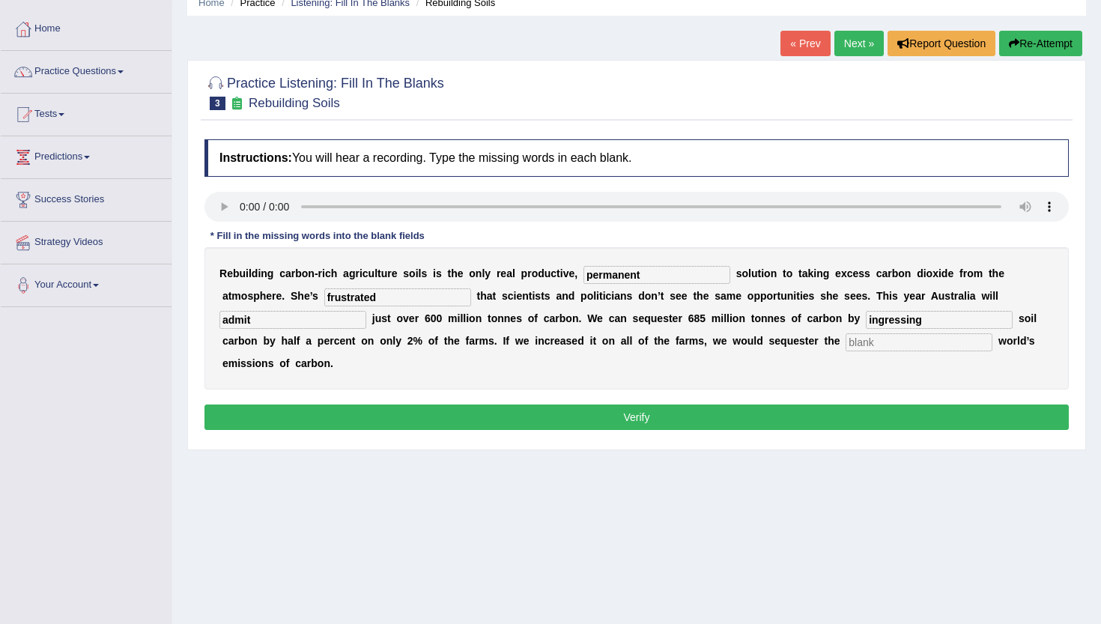
click at [846, 348] on input "text" at bounding box center [919, 342] width 147 height 18
click at [846, 347] on input "text" at bounding box center [919, 342] width 147 height 18
type input "whole"
click at [771, 332] on div "R e b u i l d i n g c a r b o n - r i c h a g r i c u l t u r e s o i l s i s t…" at bounding box center [637, 318] width 865 height 142
click at [866, 321] on input "ingressing" at bounding box center [939, 320] width 147 height 18
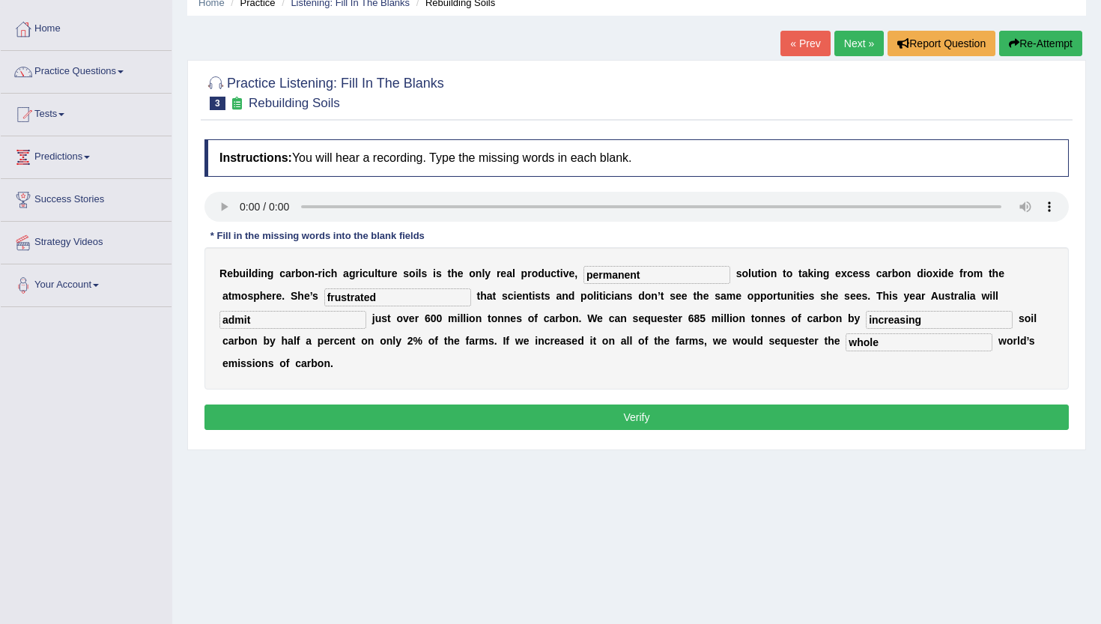
type input "increasing"
click at [623, 405] on button "Verify" at bounding box center [637, 417] width 865 height 25
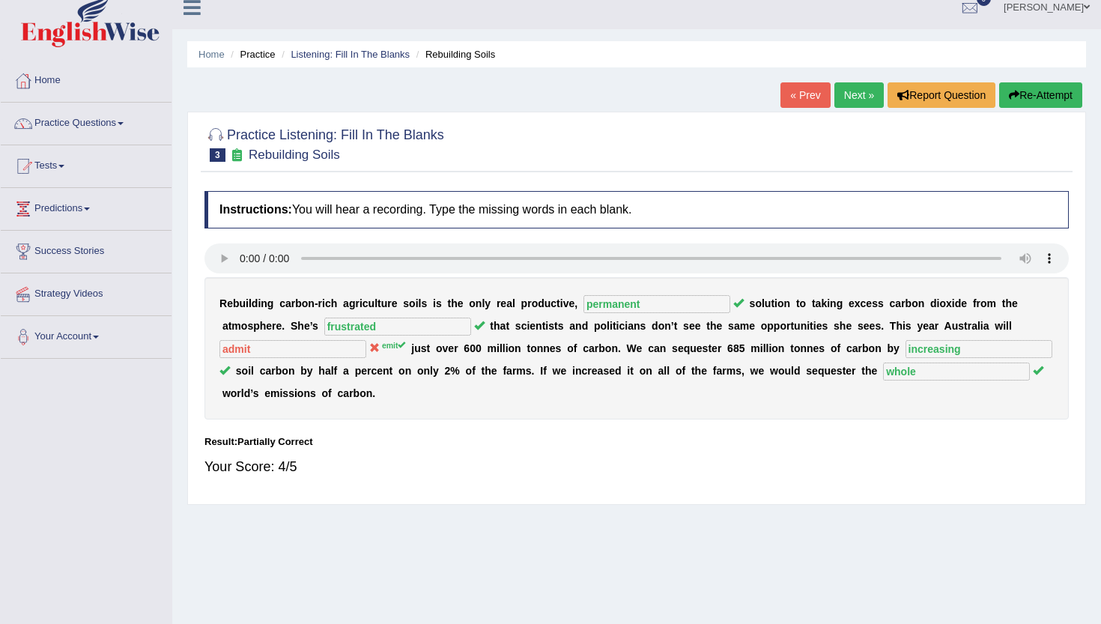
scroll to position [12, 0]
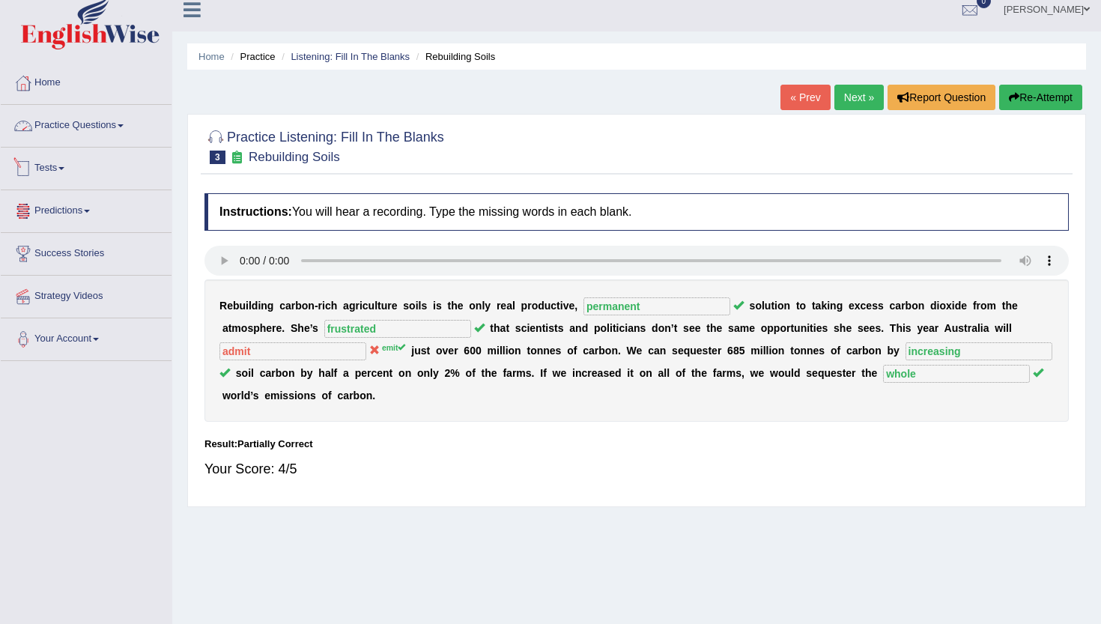
click at [73, 132] on link "Practice Questions" at bounding box center [86, 123] width 171 height 37
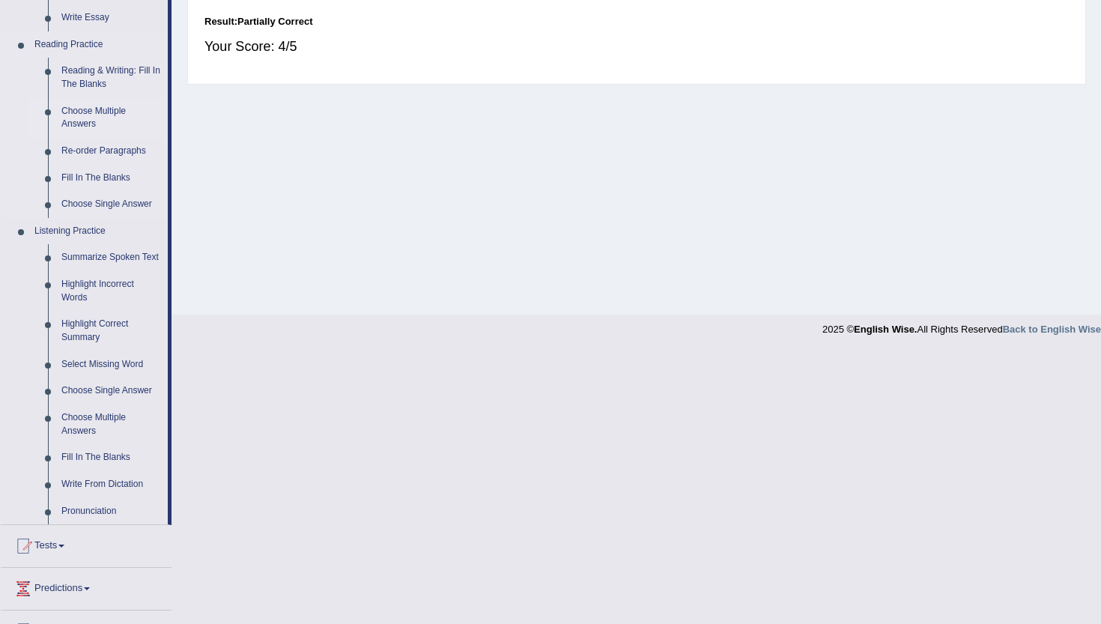
scroll to position [439, 0]
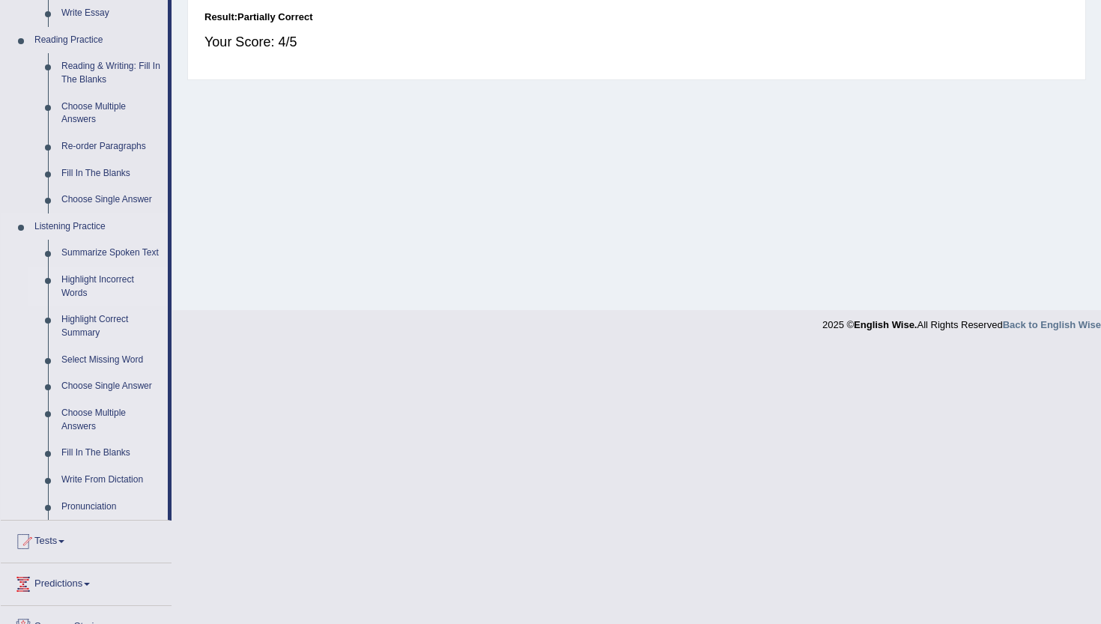
click at [84, 294] on link "Highlight Incorrect Words" at bounding box center [111, 287] width 113 height 40
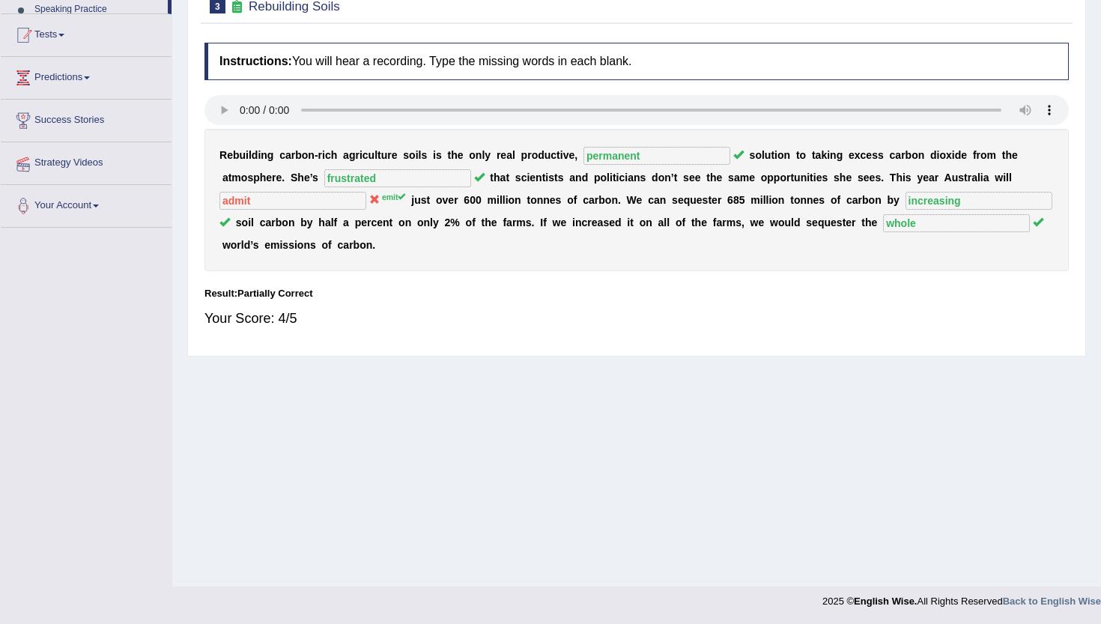
scroll to position [162, 0]
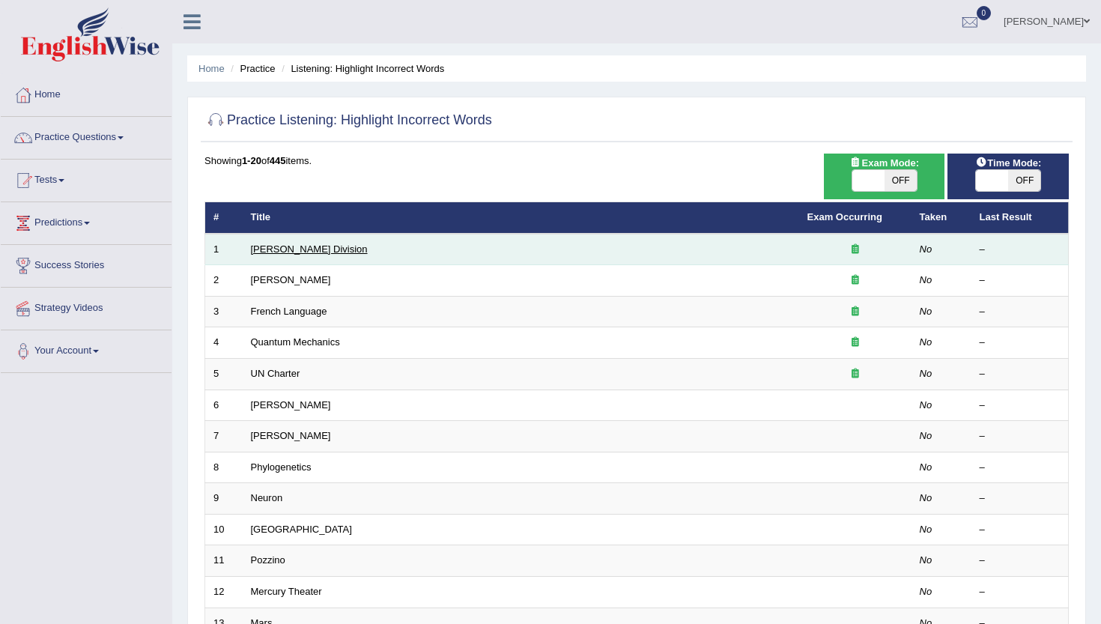
click at [279, 249] on link "[PERSON_NAME] Division" at bounding box center [309, 249] width 117 height 11
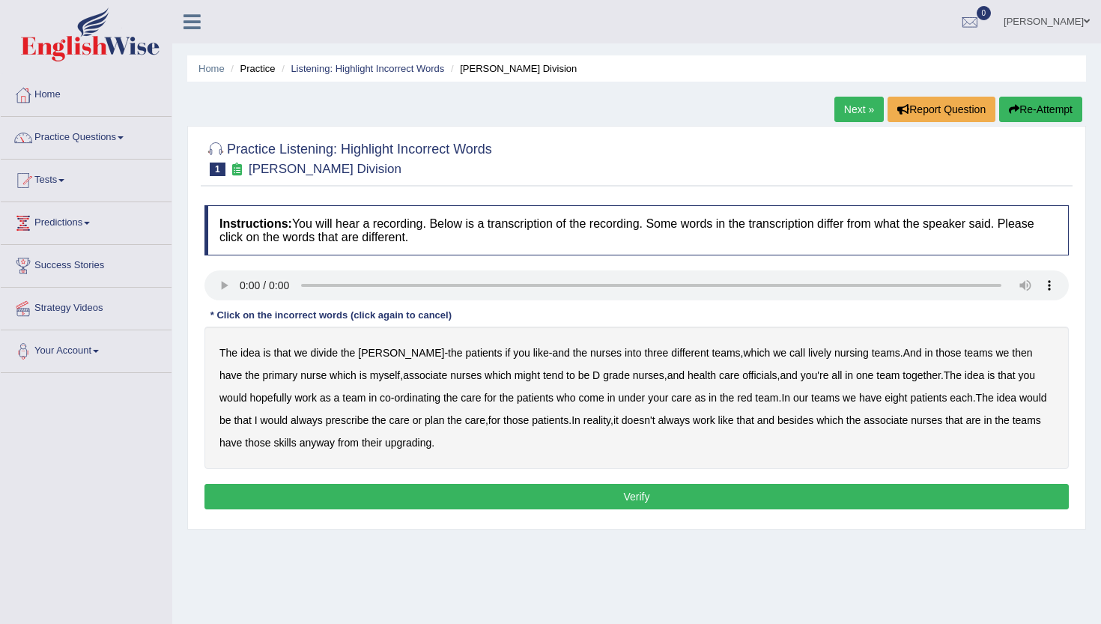
click at [808, 356] on b "lively" at bounding box center [819, 353] width 23 height 12
click at [515, 379] on b "might" at bounding box center [527, 375] width 25 height 12
click at [743, 380] on b "officials" at bounding box center [760, 375] width 34 height 12
drag, startPoint x: 662, startPoint y: 402, endPoint x: 691, endPoint y: 402, distance: 28.5
click at [671, 402] on b "care" at bounding box center [681, 398] width 20 height 12
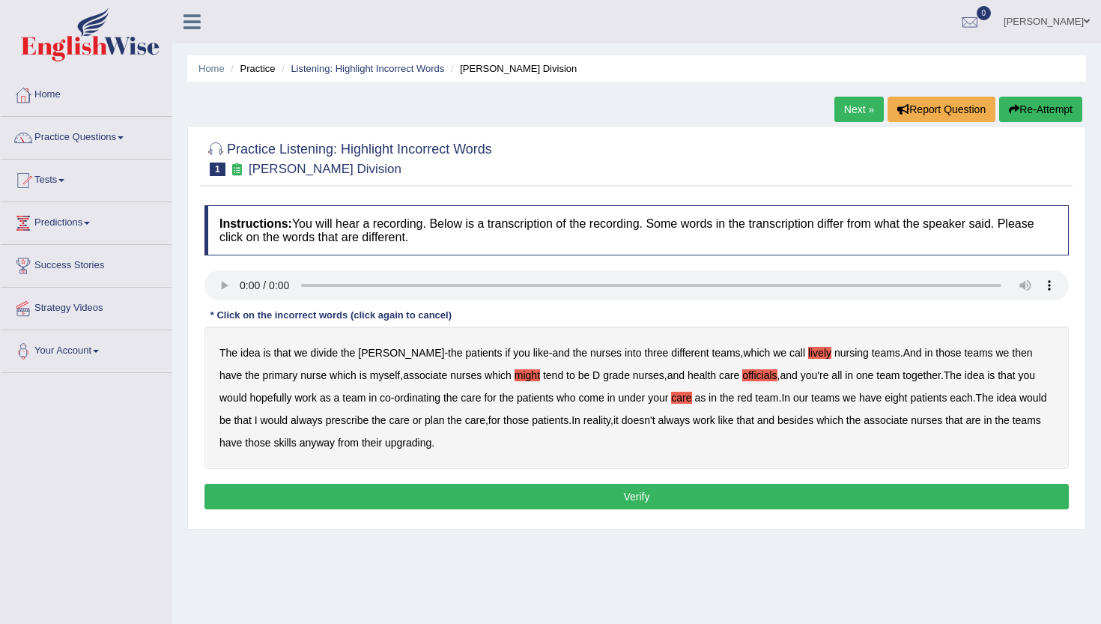
click at [310, 425] on div "The idea is that we divide the [PERSON_NAME] - the patients if you like - and t…" at bounding box center [637, 398] width 865 height 142
click at [301, 421] on b "always" at bounding box center [307, 420] width 32 height 12
click at [402, 444] on b "upgrading" at bounding box center [408, 443] width 46 height 12
click at [518, 492] on button "Verify" at bounding box center [637, 496] width 865 height 25
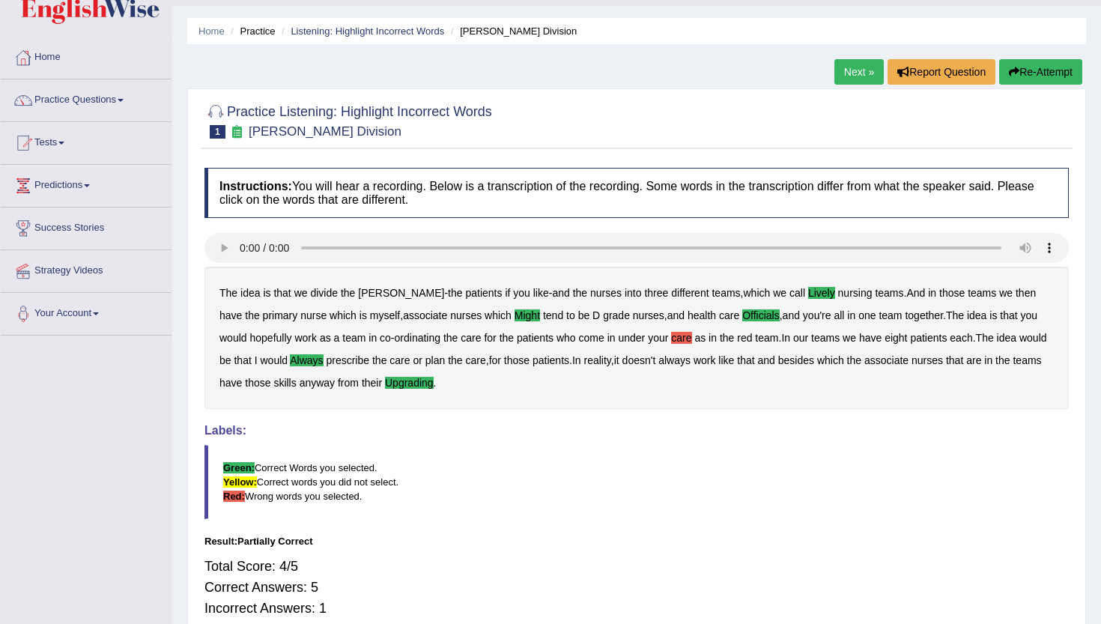
scroll to position [31, 0]
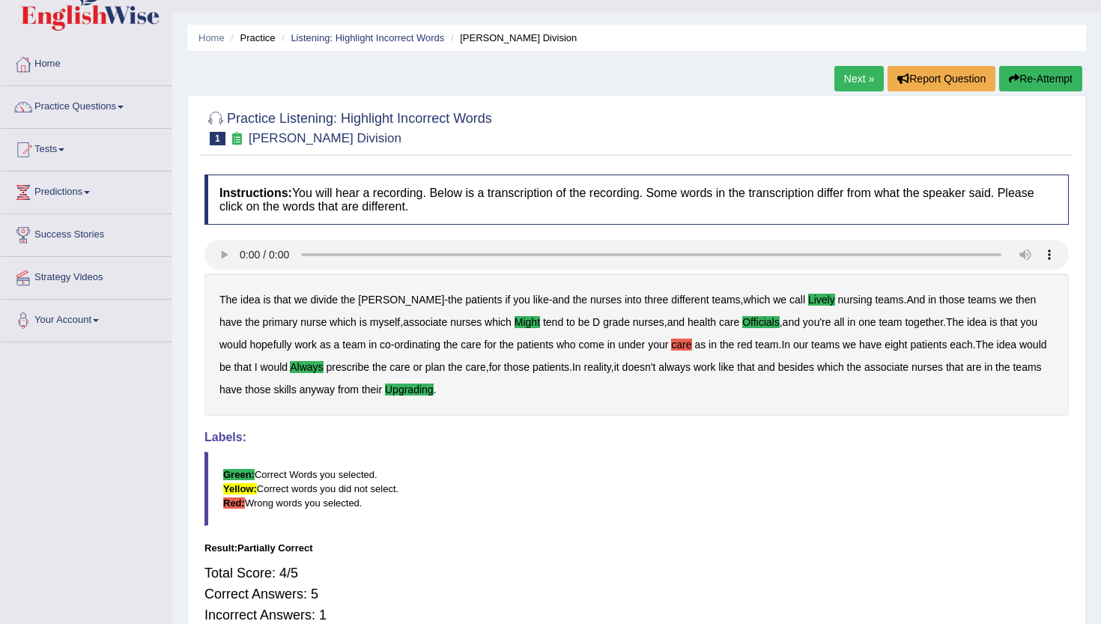
click at [844, 78] on link "Next »" at bounding box center [859, 78] width 49 height 25
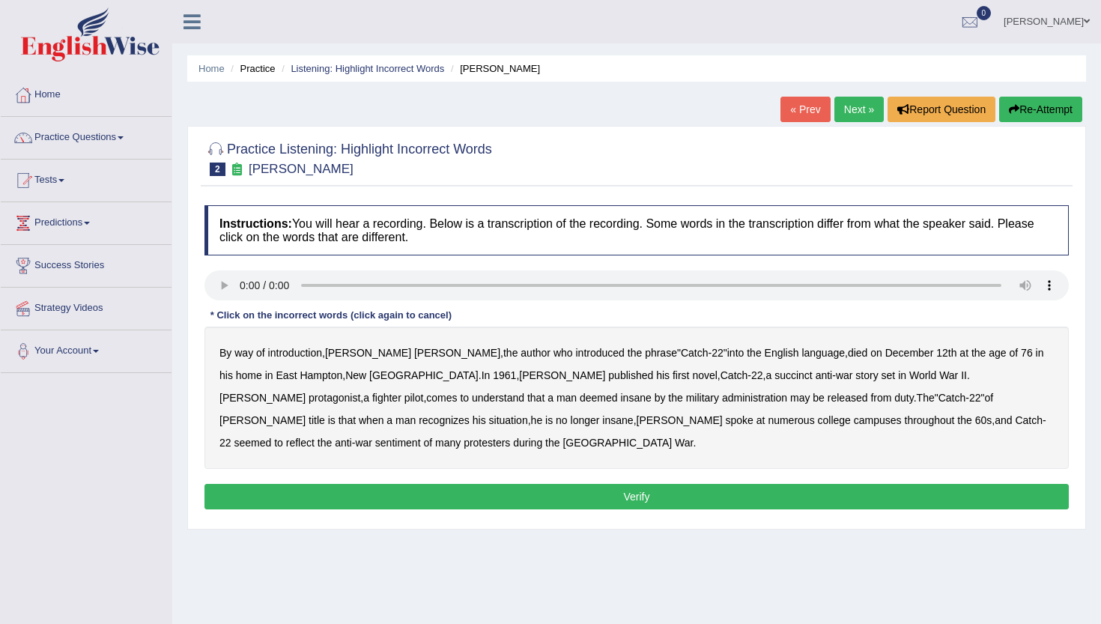
click at [640, 310] on div "Instructions: You will hear a recording. Below is a transcription of the record…" at bounding box center [637, 360] width 872 height 324
click at [775, 378] on b "succinct" at bounding box center [794, 375] width 38 height 12
click at [722, 401] on b "administration" at bounding box center [754, 398] width 65 height 12
click at [528, 414] on b "situation" at bounding box center [508, 420] width 39 height 12
click at [315, 437] on b "reflect" at bounding box center [300, 443] width 28 height 12
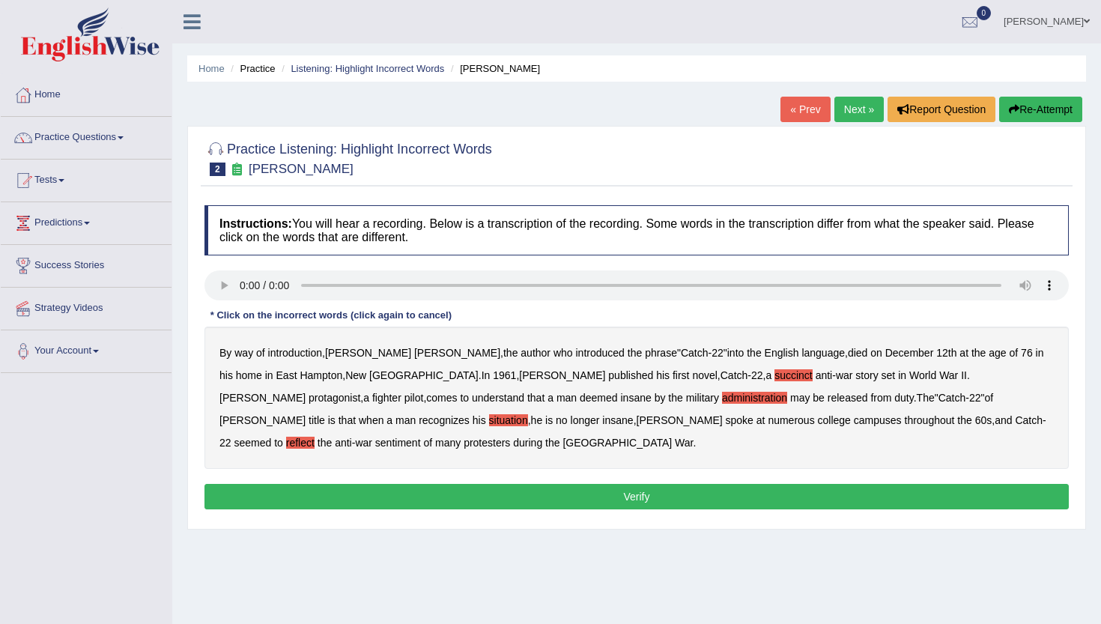
click at [783, 484] on button "Verify" at bounding box center [637, 496] width 865 height 25
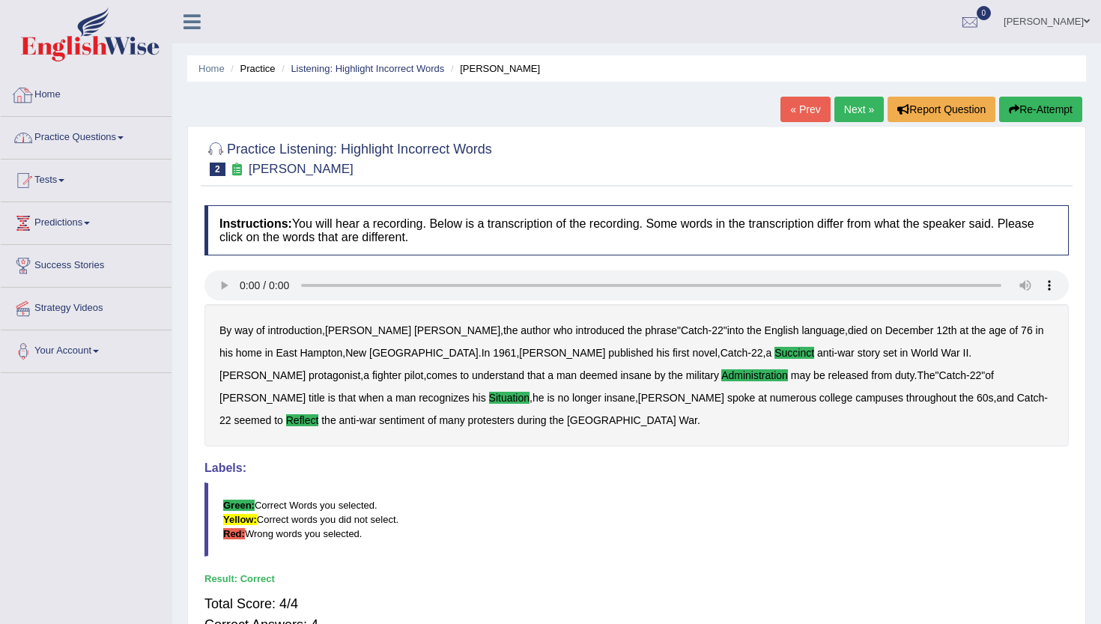
click at [56, 136] on link "Practice Questions" at bounding box center [86, 135] width 171 height 37
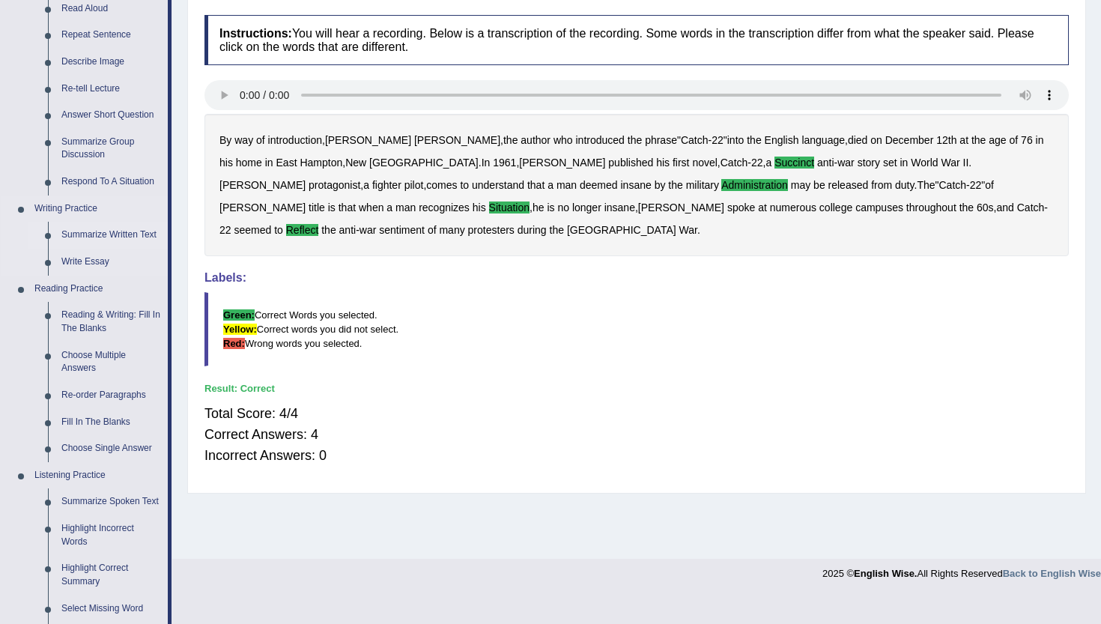
scroll to position [201, 0]
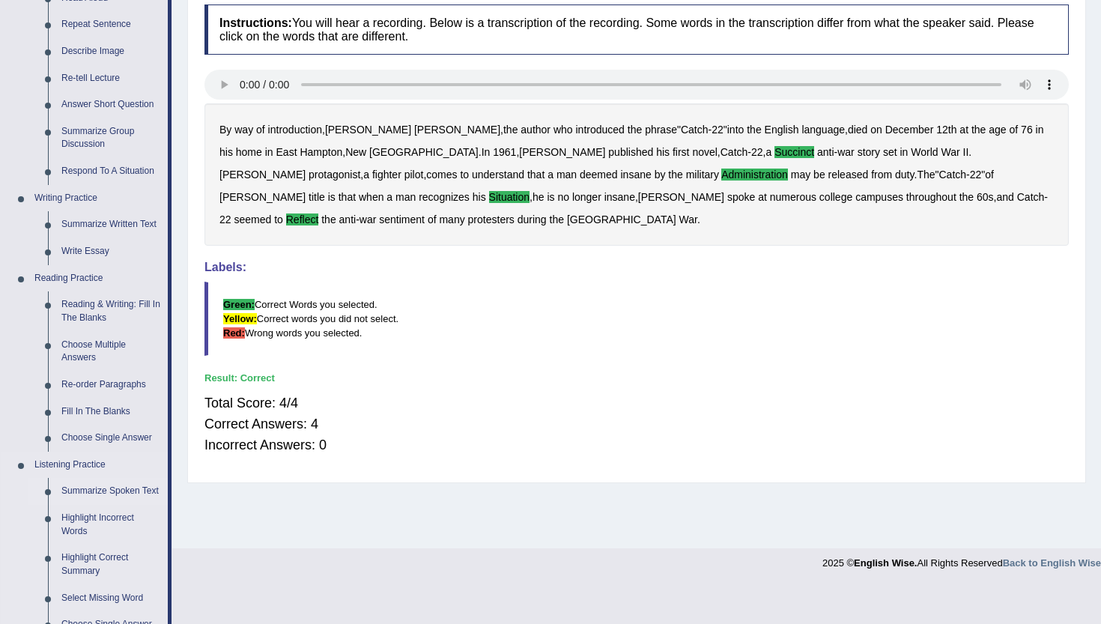
click at [82, 495] on link "Summarize Spoken Text" at bounding box center [111, 491] width 113 height 27
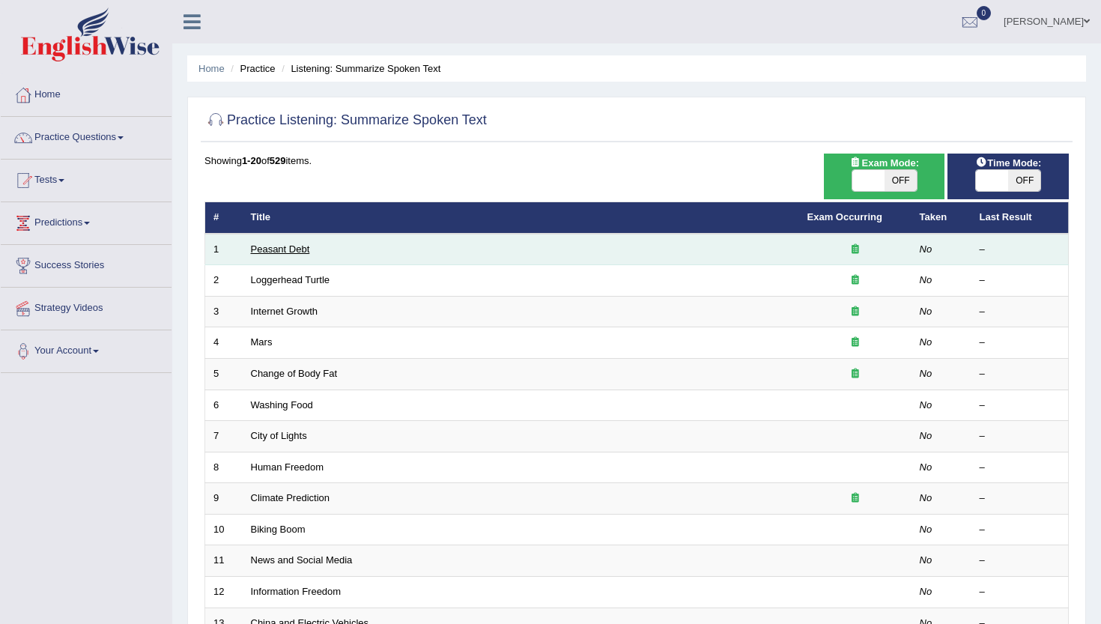
click at [288, 253] on link "Peasant Debt" at bounding box center [280, 249] width 59 height 11
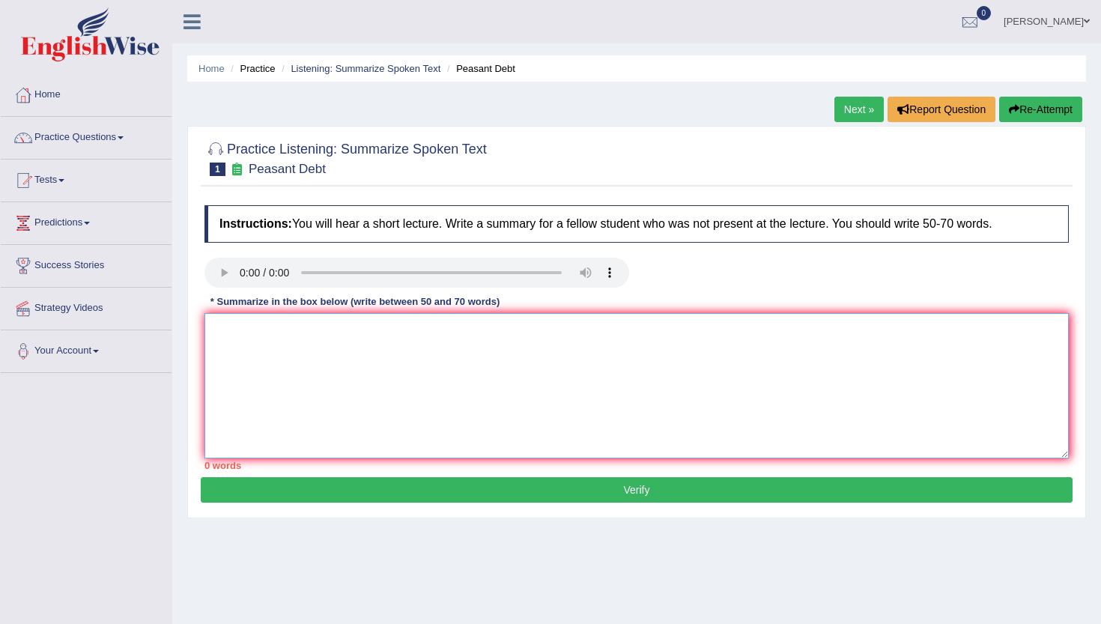
click at [220, 340] on textarea at bounding box center [637, 385] width 865 height 145
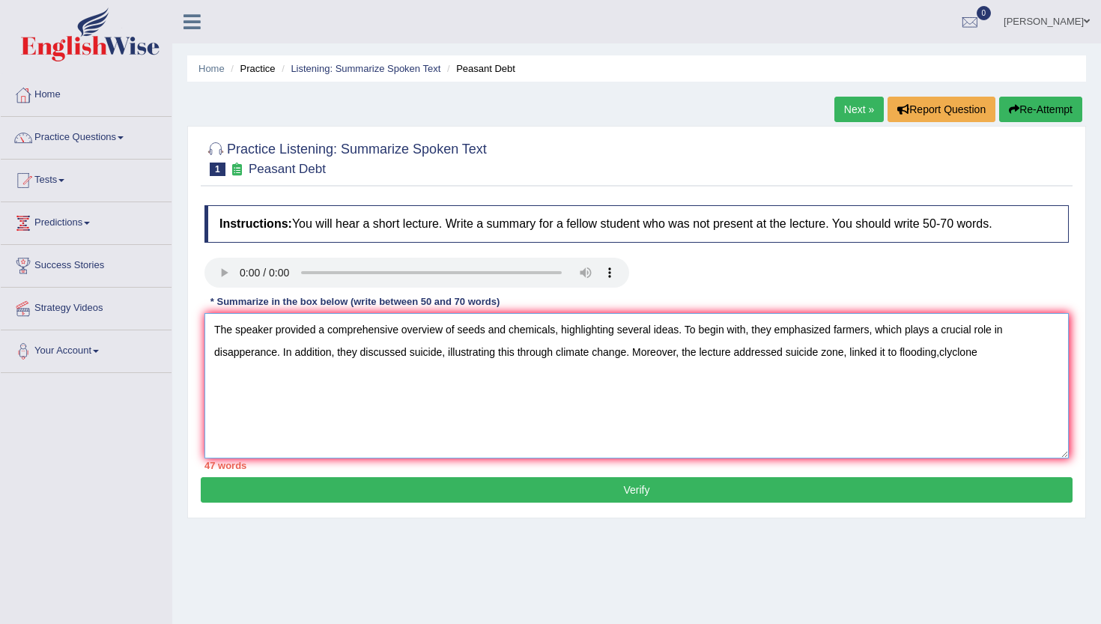
click at [950, 352] on textarea "The speaker provided a comprehensive overview of seeds and chemicals, highlight…" at bounding box center [637, 385] width 865 height 145
click at [999, 357] on textarea "The speaker provided a comprehensive overview of seeds and chemicals, highlight…" at bounding box center [637, 385] width 865 height 145
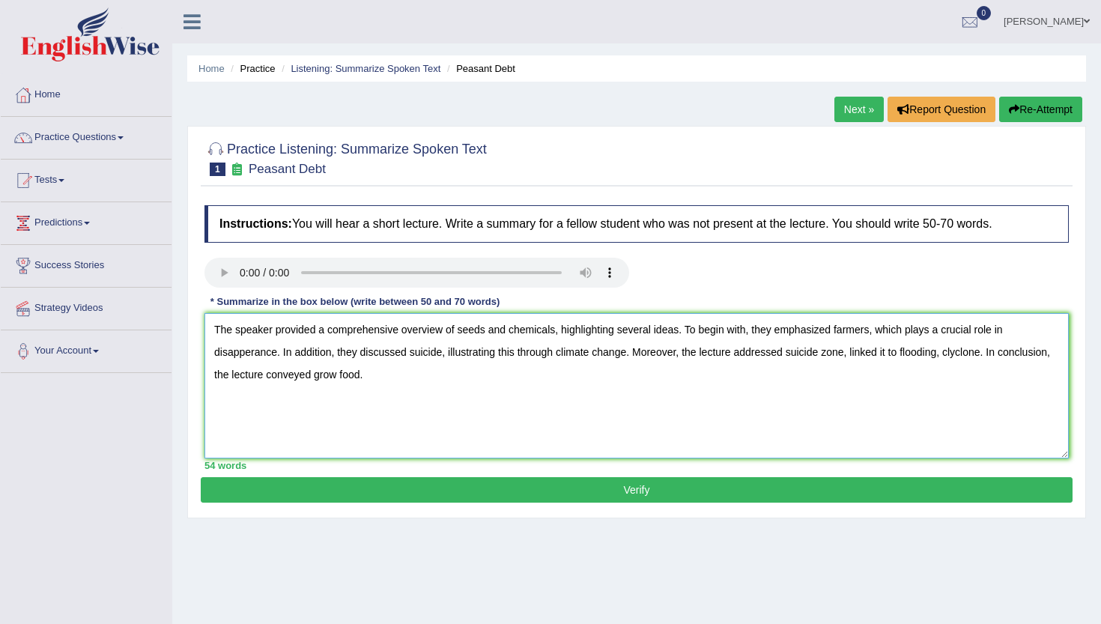
type textarea "The speaker provided a comprehensive overview of seeds and chemicals, highlight…"
click at [808, 490] on button "Verify" at bounding box center [637, 489] width 872 height 25
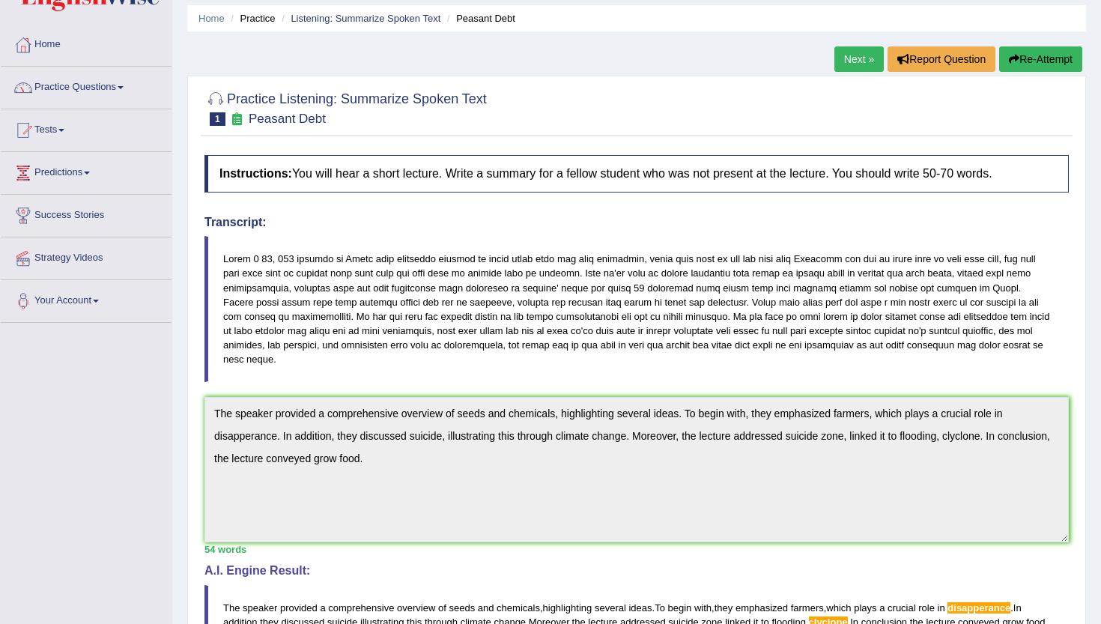
scroll to position [52, 0]
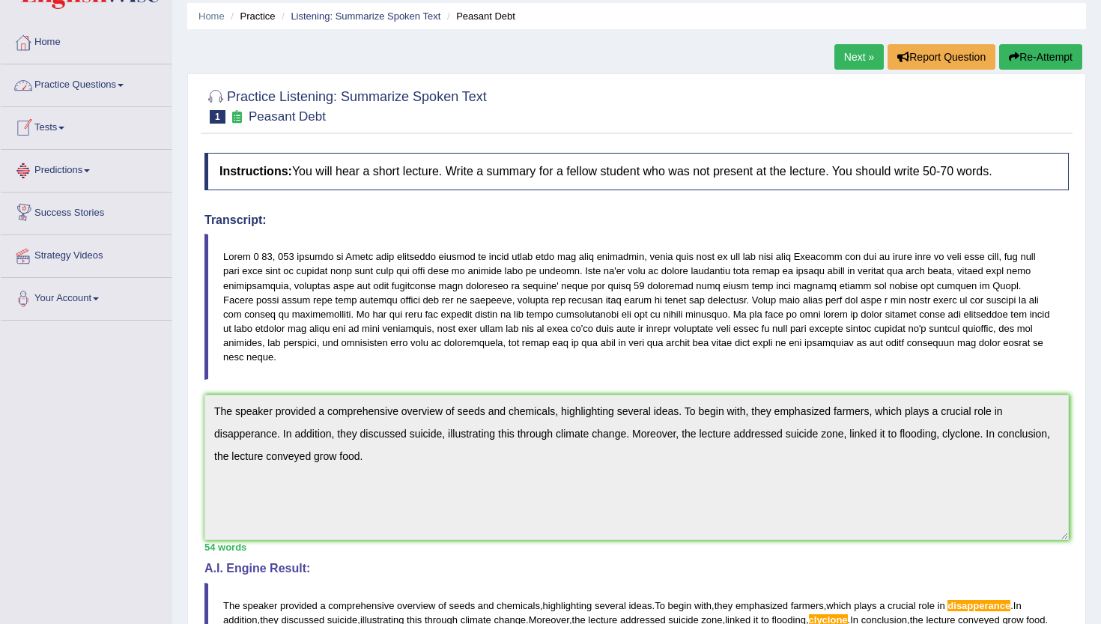
click at [76, 78] on link "Practice Questions" at bounding box center [86, 82] width 171 height 37
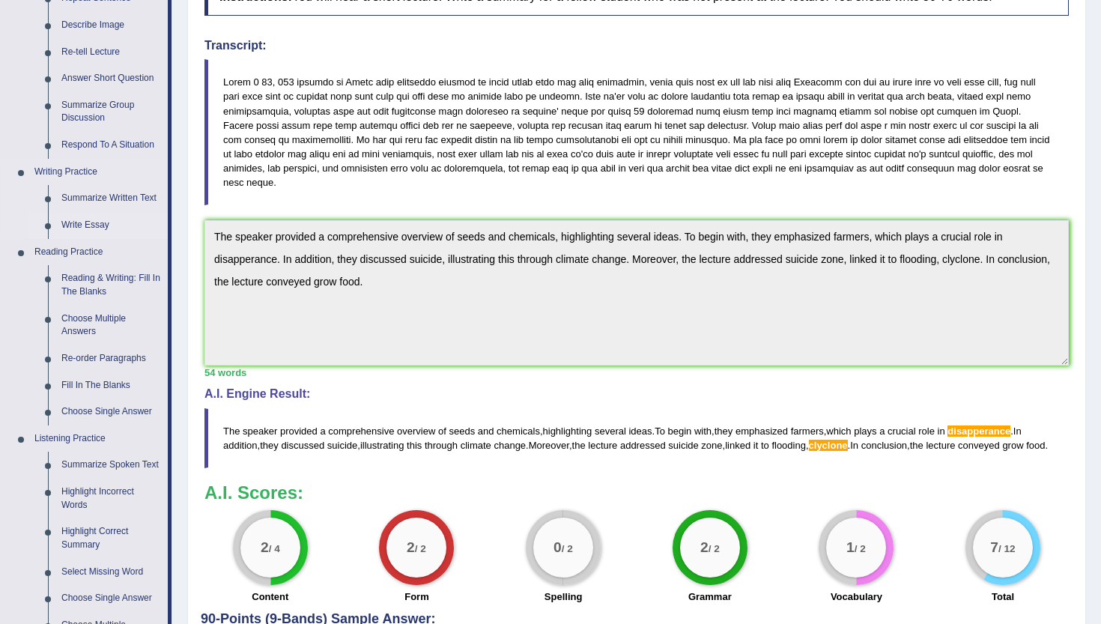
scroll to position [220, 0]
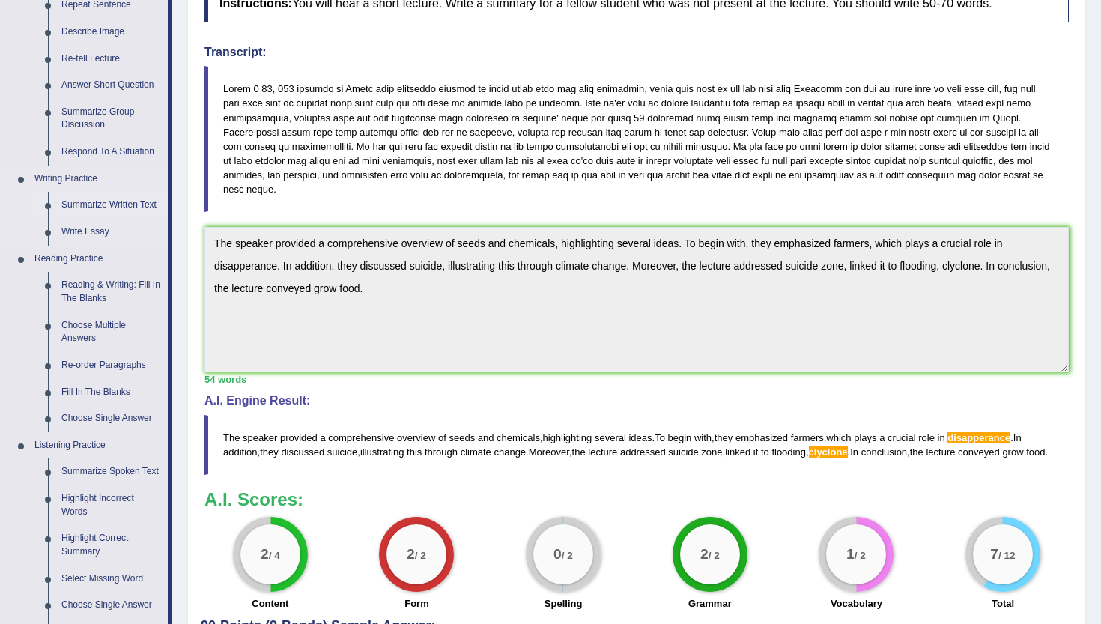
click at [86, 204] on link "Summarize Written Text" at bounding box center [111, 205] width 113 height 27
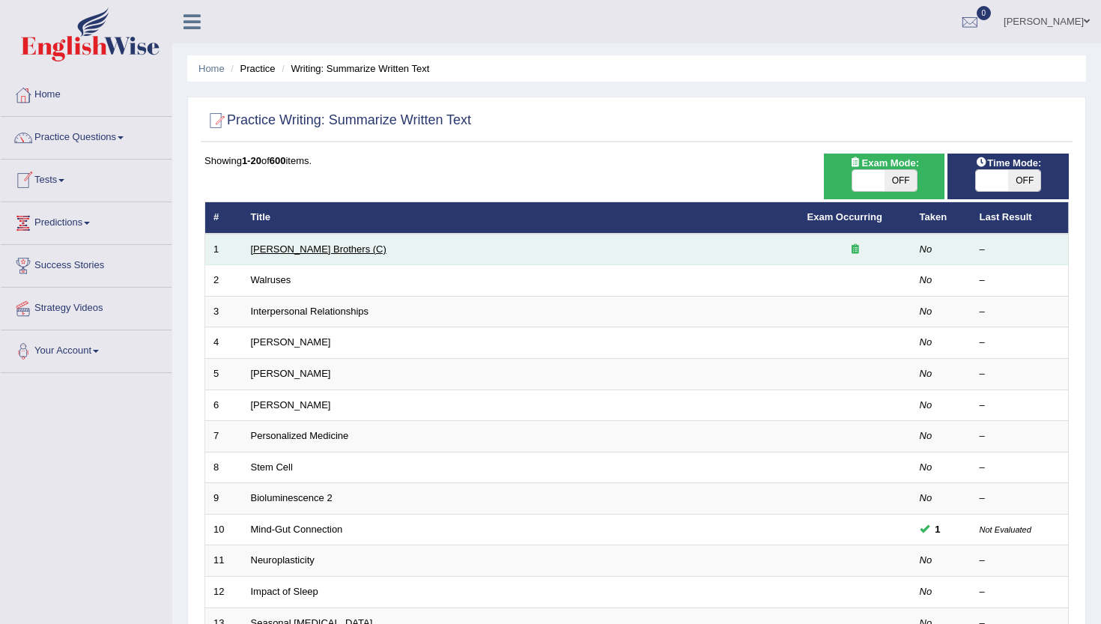
click at [290, 253] on link "Wright Brothers (C)" at bounding box center [319, 249] width 136 height 11
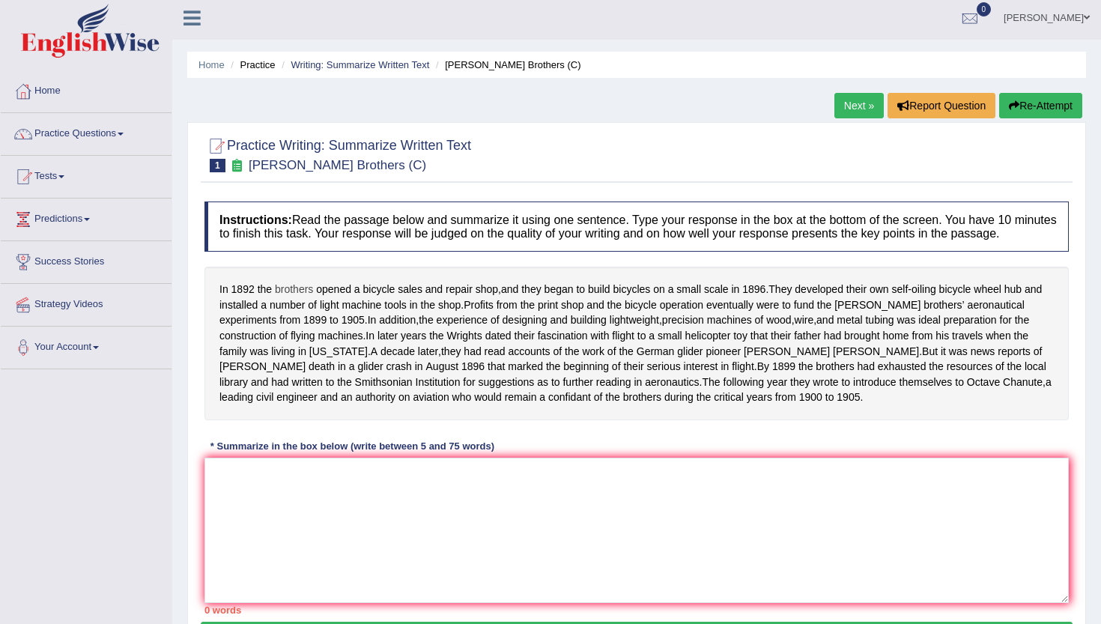
scroll to position [2, 0]
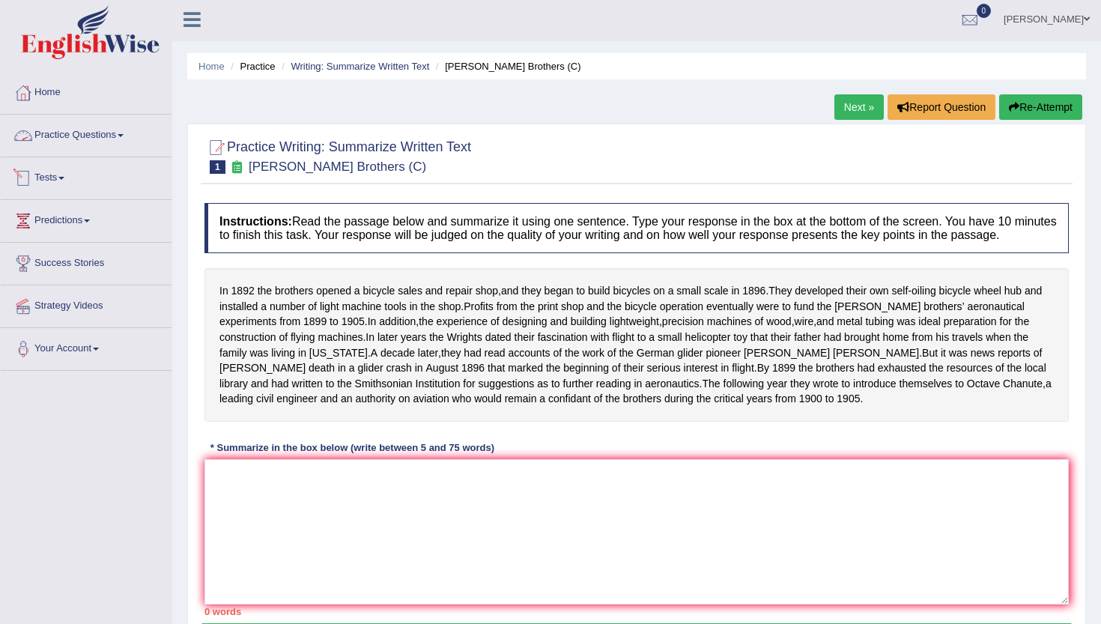
click at [73, 138] on link "Practice Questions" at bounding box center [86, 133] width 171 height 37
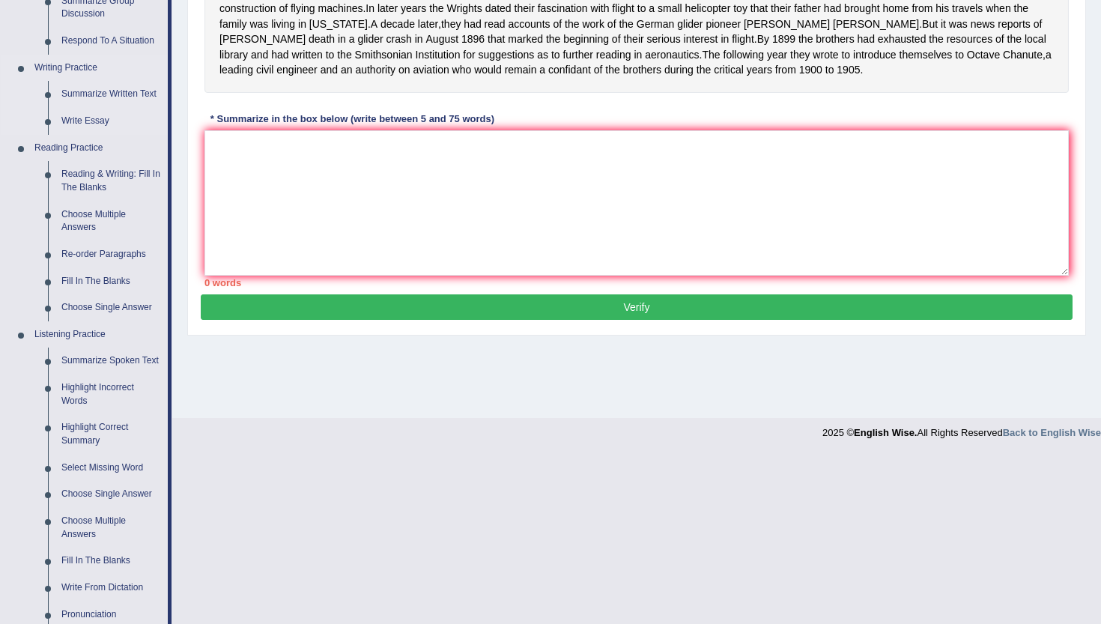
scroll to position [333, 0]
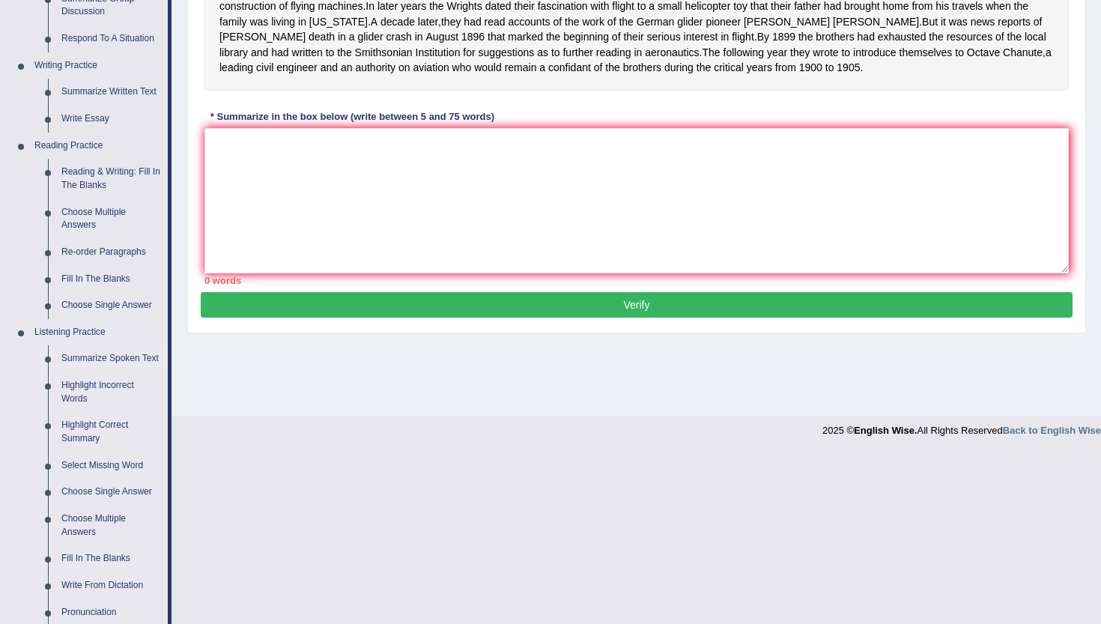
click at [67, 361] on link "Summarize Spoken Text" at bounding box center [111, 358] width 113 height 27
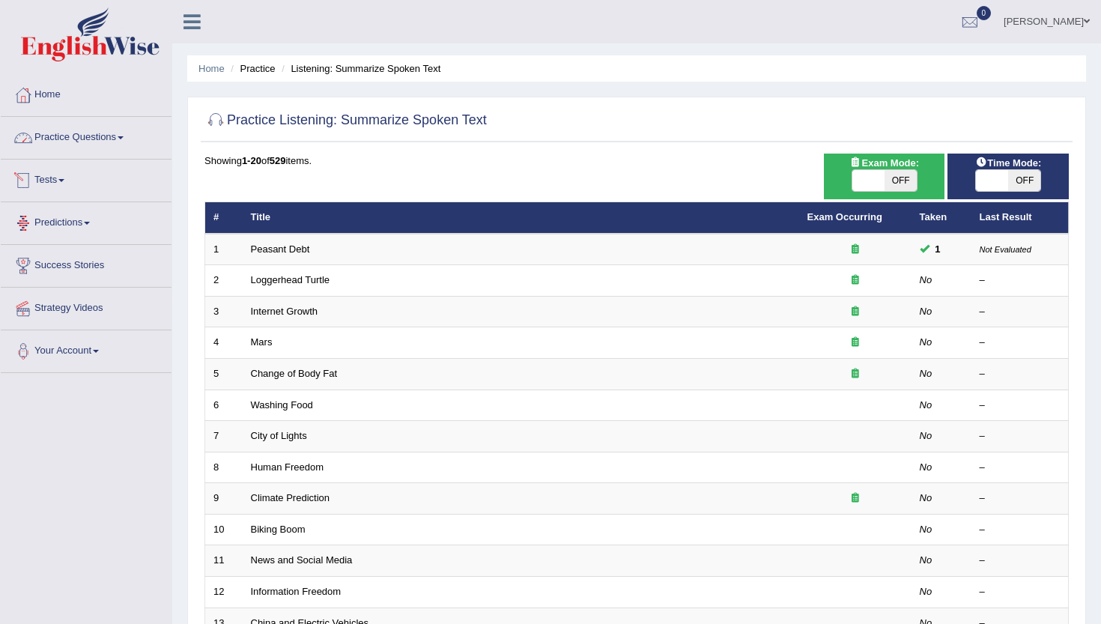
click at [98, 129] on link "Practice Questions" at bounding box center [86, 135] width 171 height 37
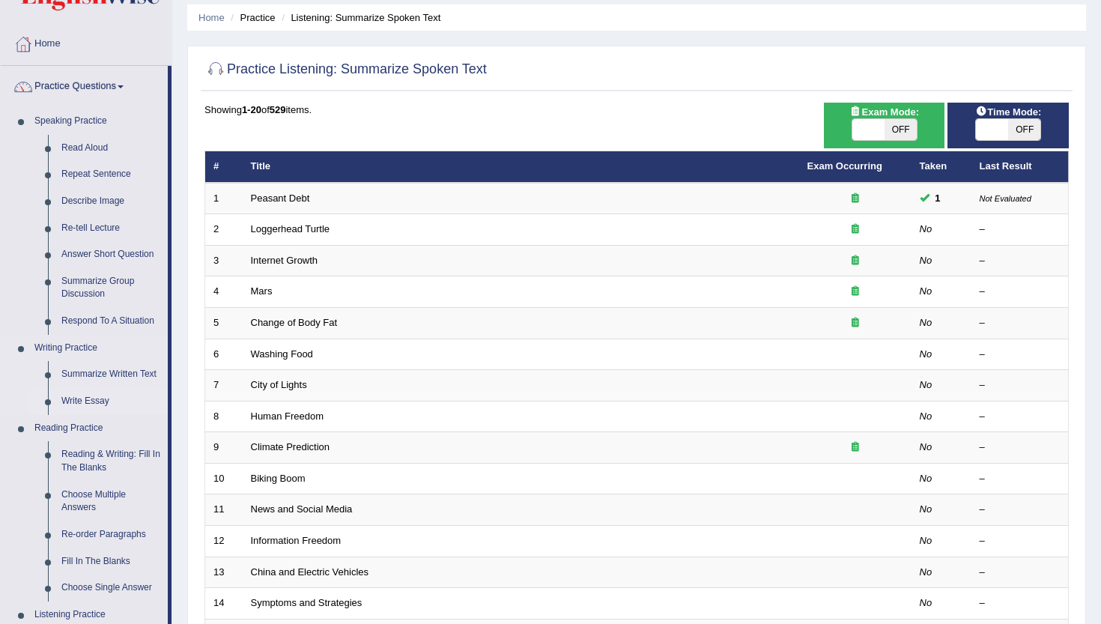
scroll to position [59, 0]
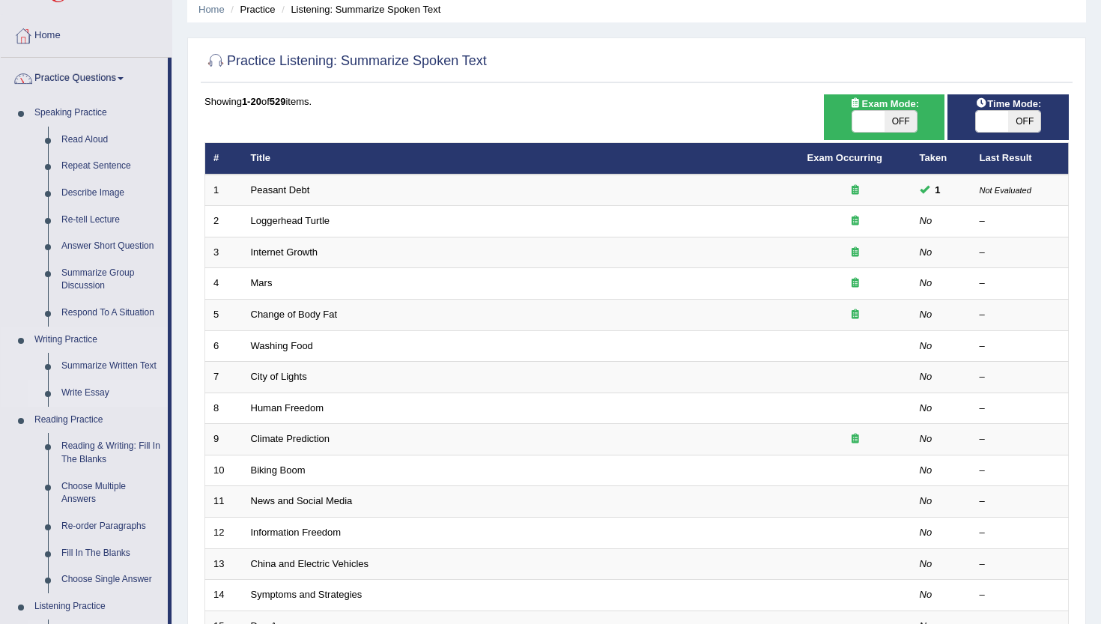
click at [100, 462] on link "Reading & Writing: Fill In The Blanks" at bounding box center [111, 453] width 113 height 40
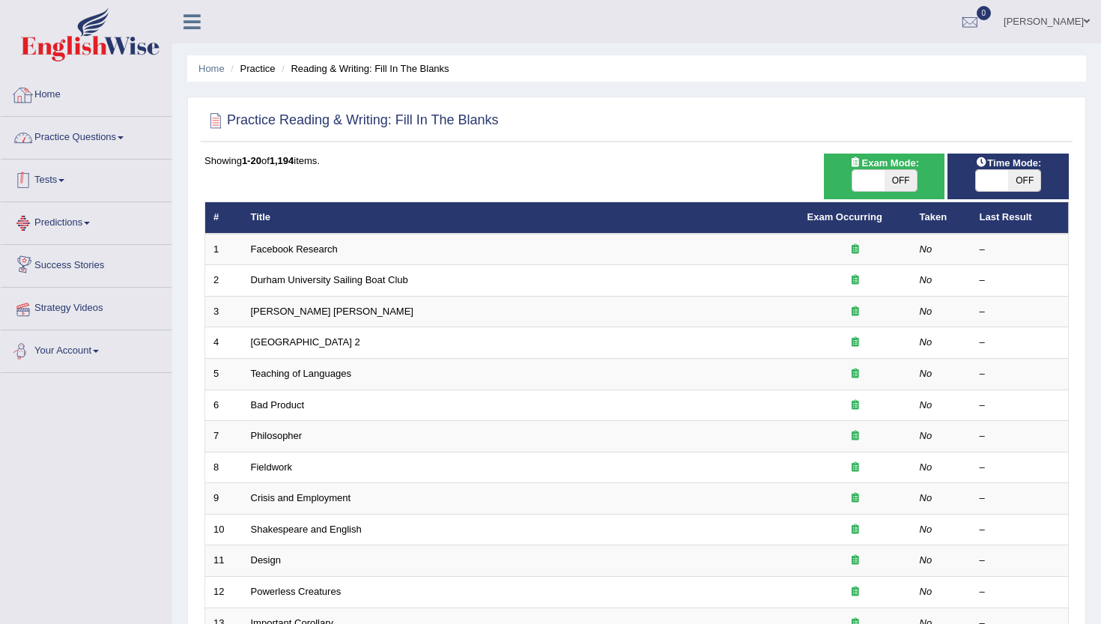
click at [58, 94] on link "Home" at bounding box center [86, 92] width 171 height 37
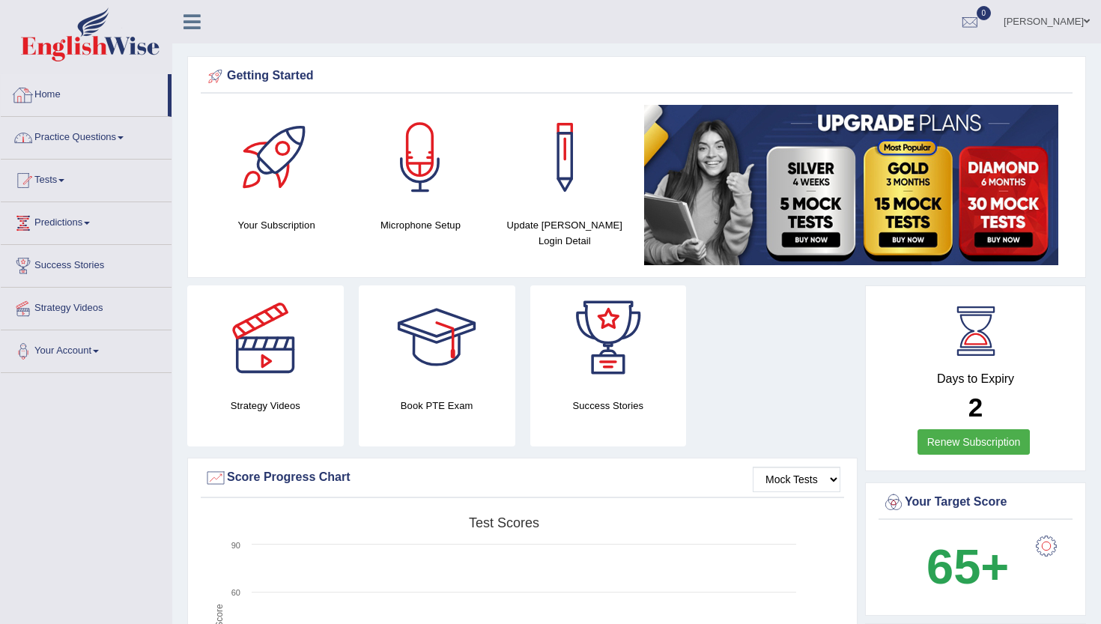
click at [73, 131] on link "Practice Questions" at bounding box center [86, 135] width 171 height 37
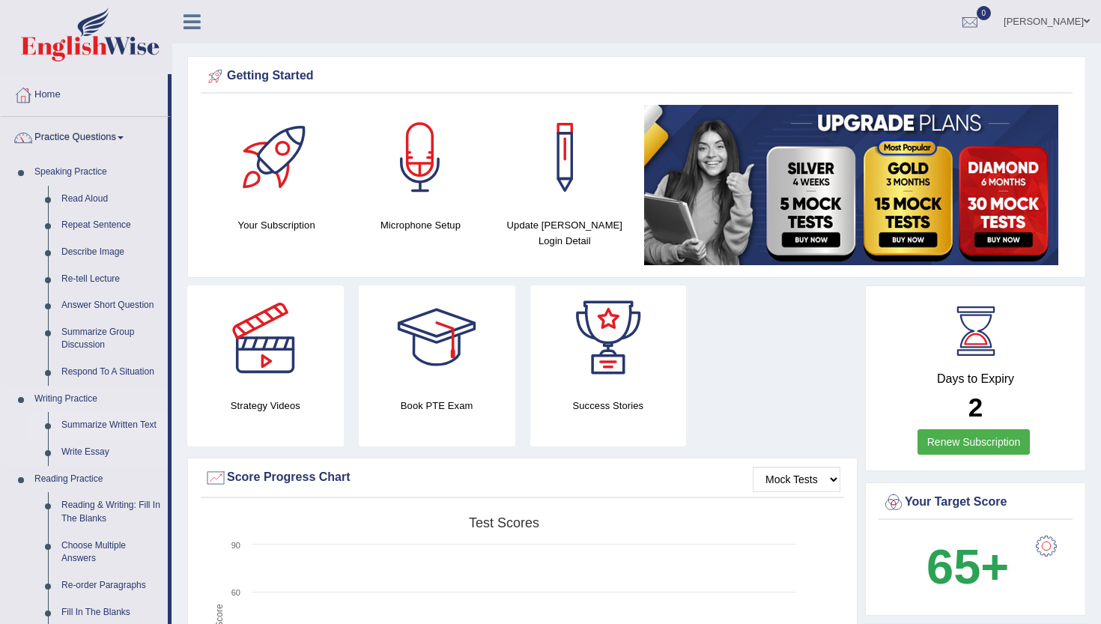
click at [73, 427] on link "Summarize Written Text" at bounding box center [111, 425] width 113 height 27
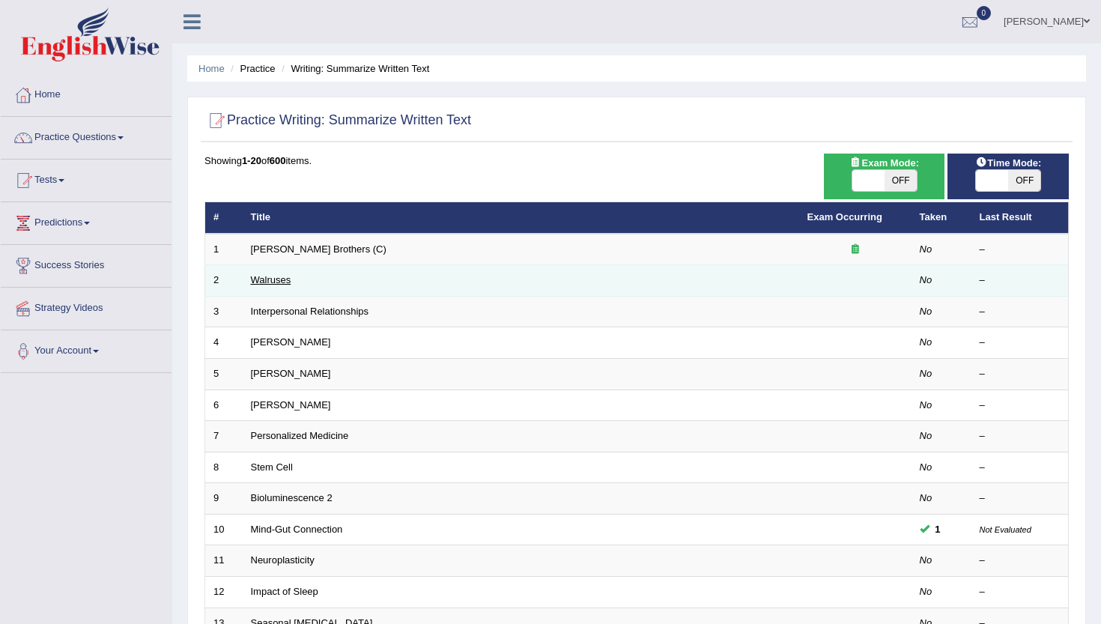
click at [282, 279] on link "Walruses" at bounding box center [271, 279] width 40 height 11
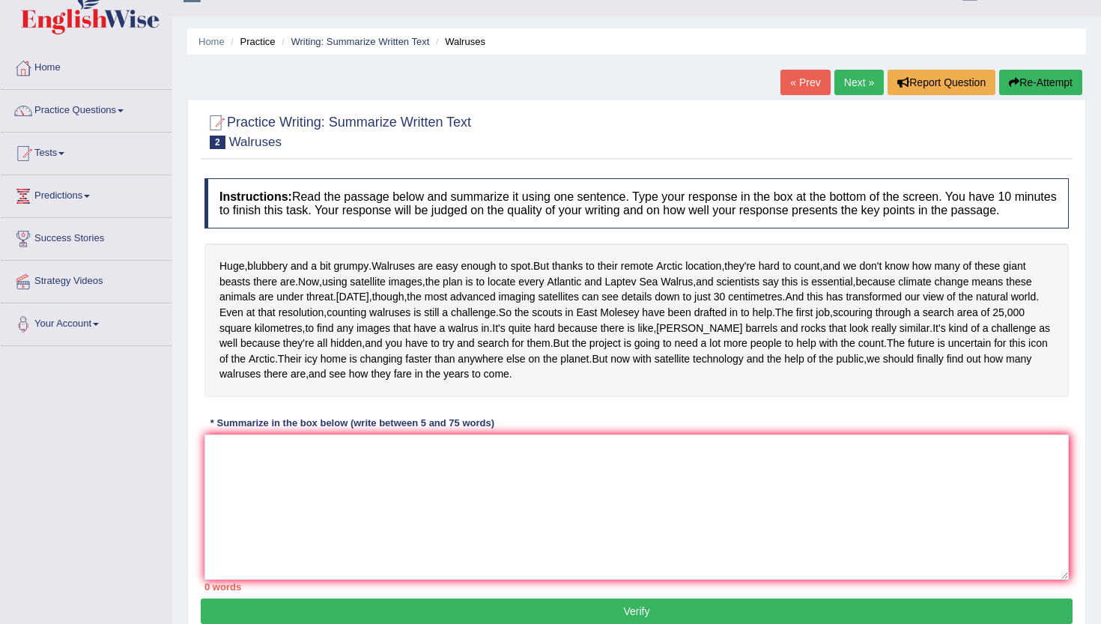
scroll to position [64, 0]
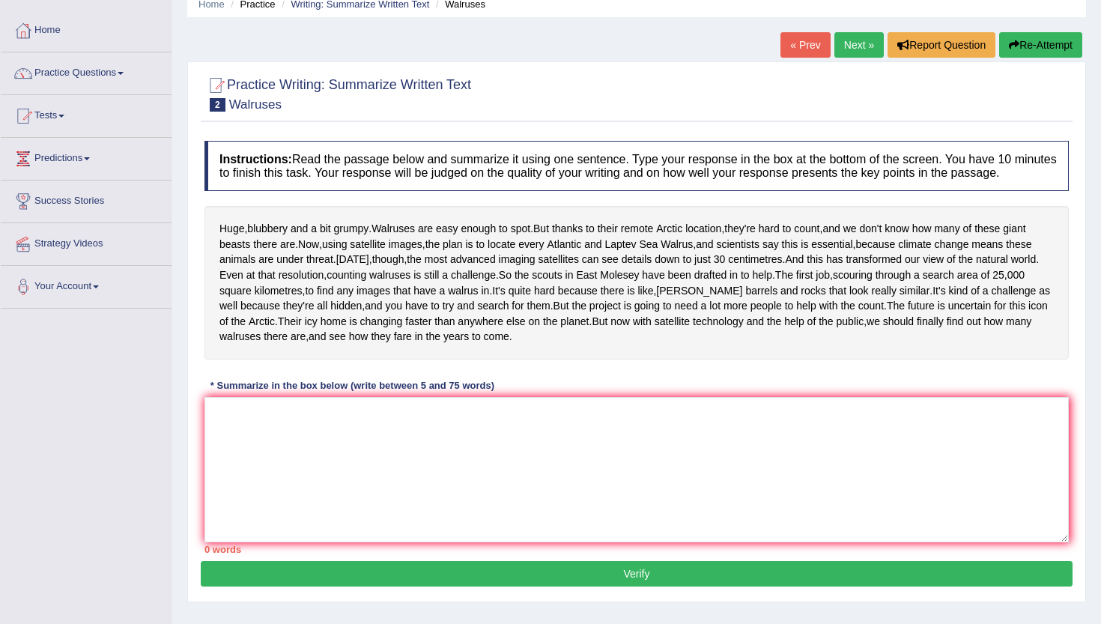
click at [793, 45] on link "« Prev" at bounding box center [805, 44] width 49 height 25
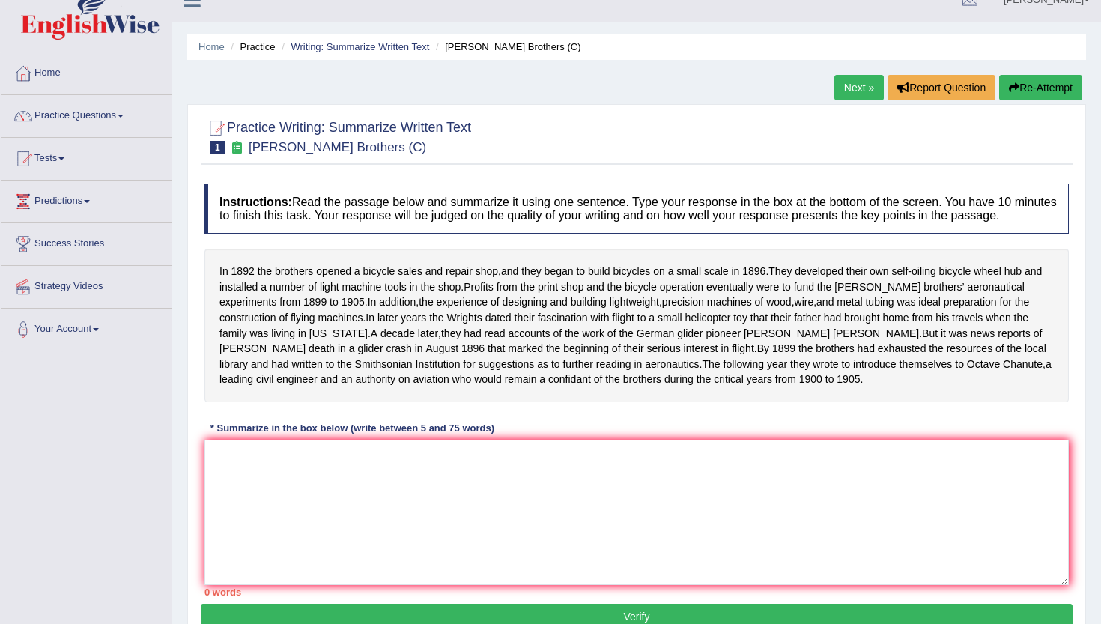
scroll to position [26, 0]
